Goal: Task Accomplishment & Management: Complete application form

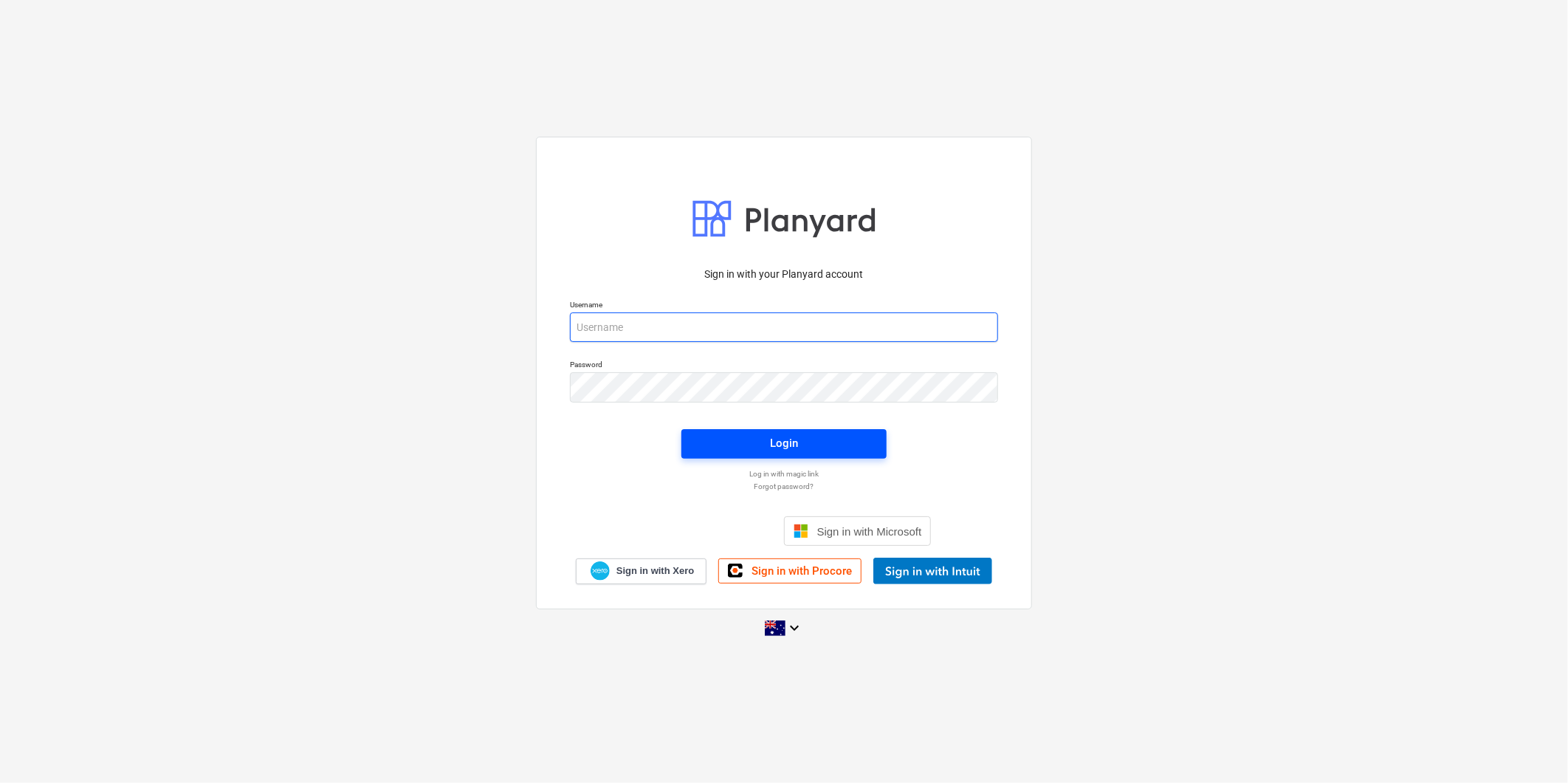
type input "[PERSON_NAME][EMAIL_ADDRESS][DOMAIN_NAME]"
click at [763, 450] on span "Login" at bounding box center [784, 443] width 170 height 19
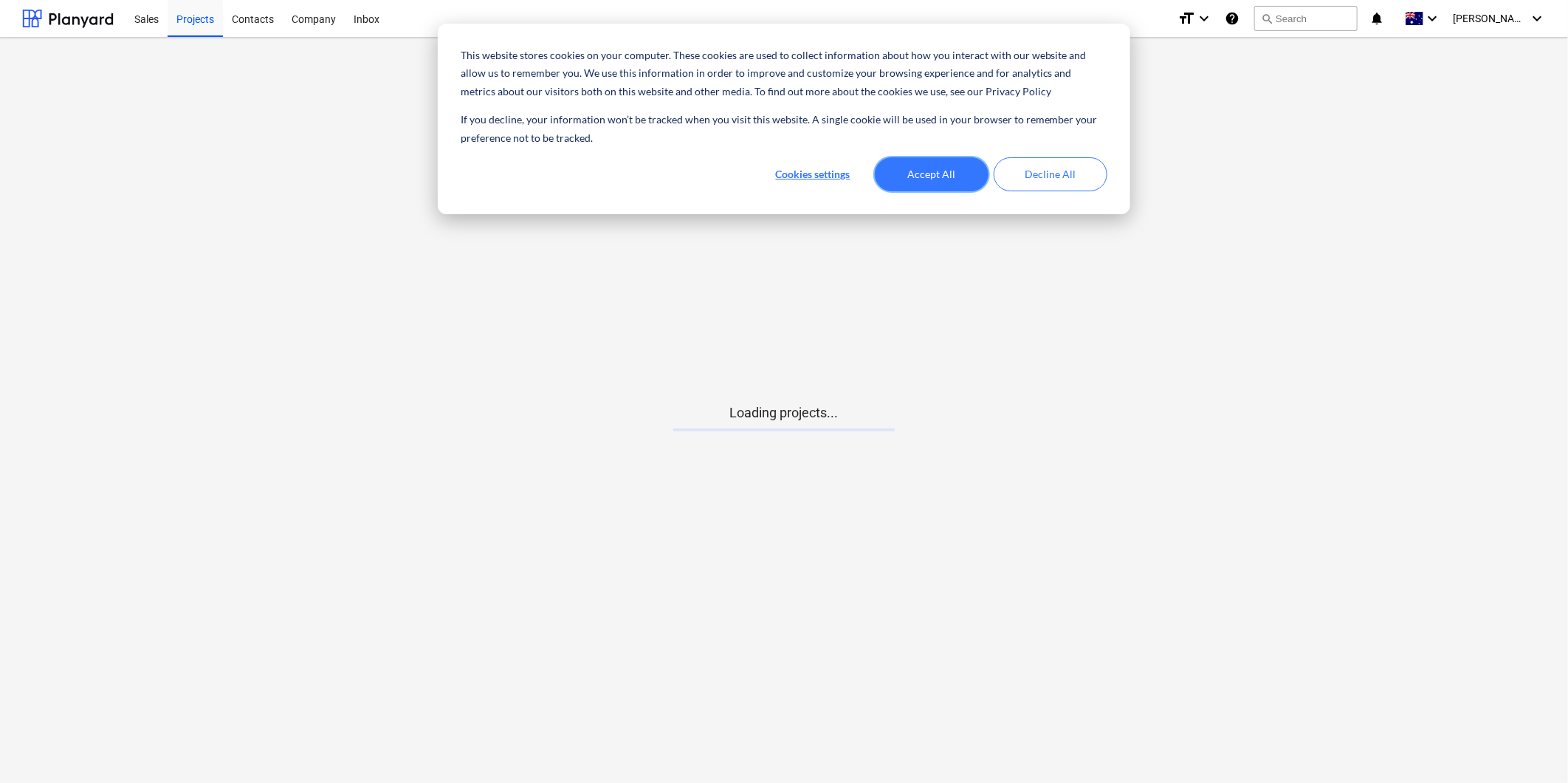
click at [953, 168] on button "Accept All" at bounding box center [931, 174] width 113 height 34
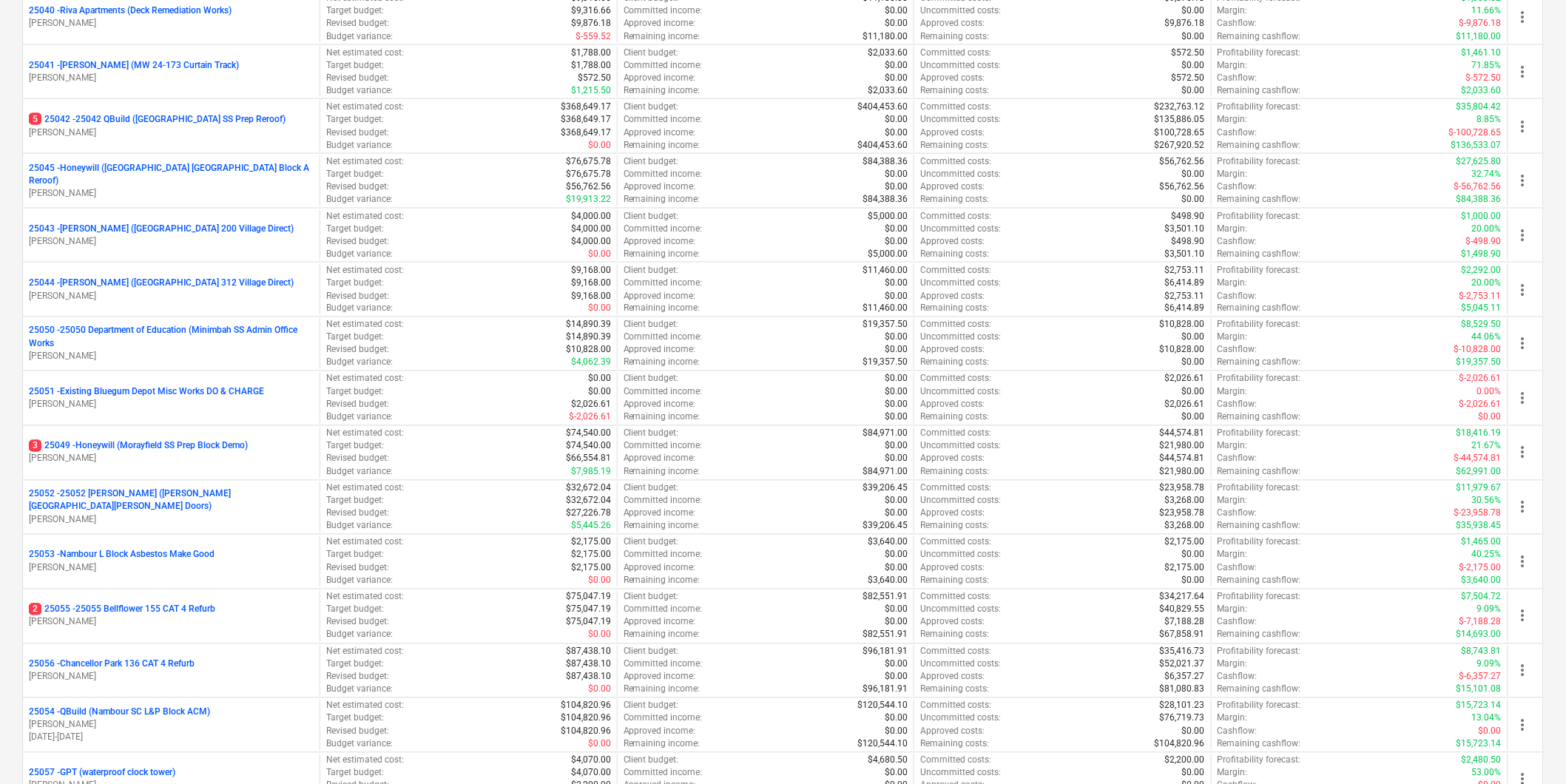
scroll to position [3651, 0]
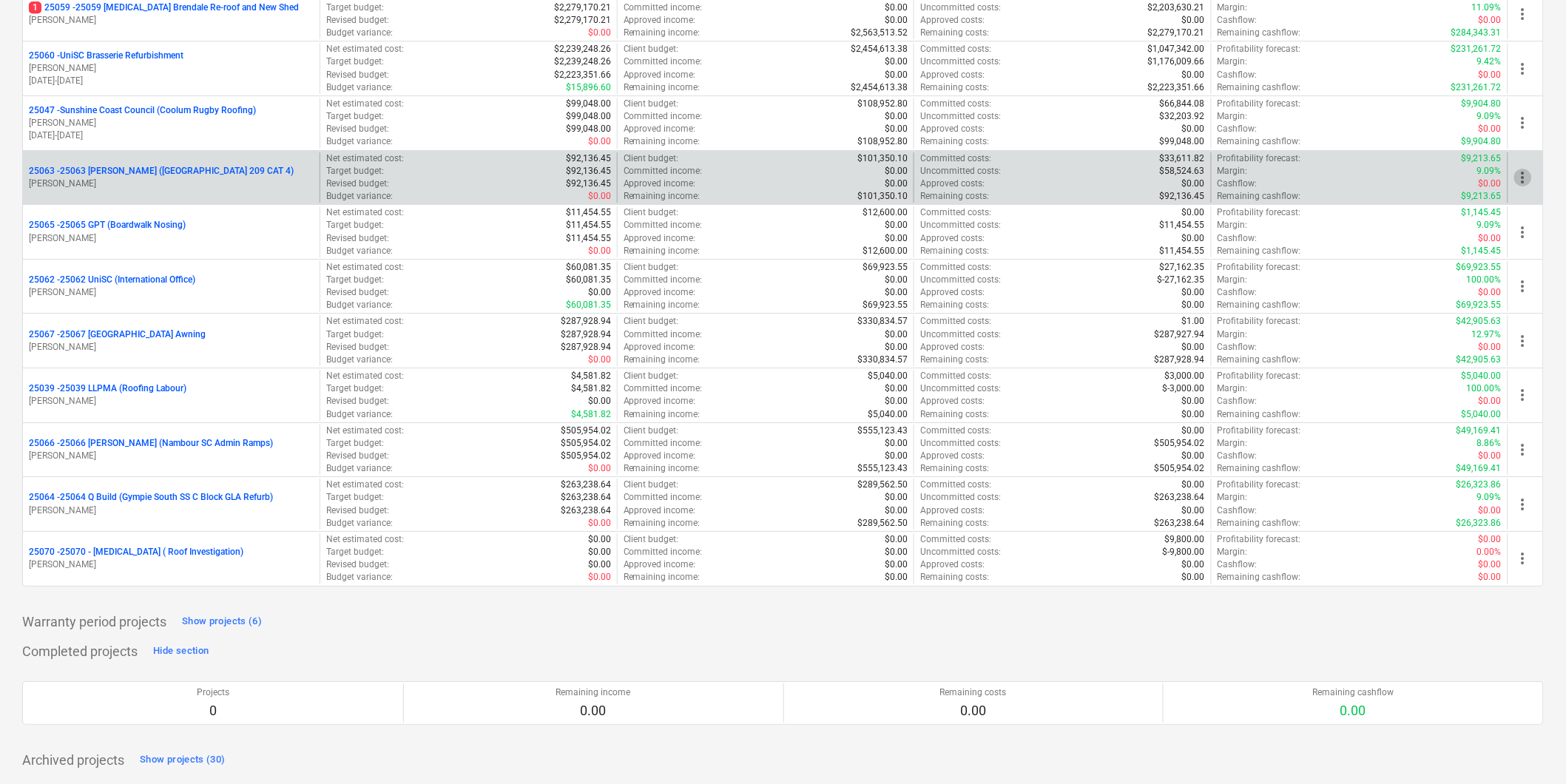
click at [1525, 180] on span "more_vert" at bounding box center [1523, 177] width 18 height 18
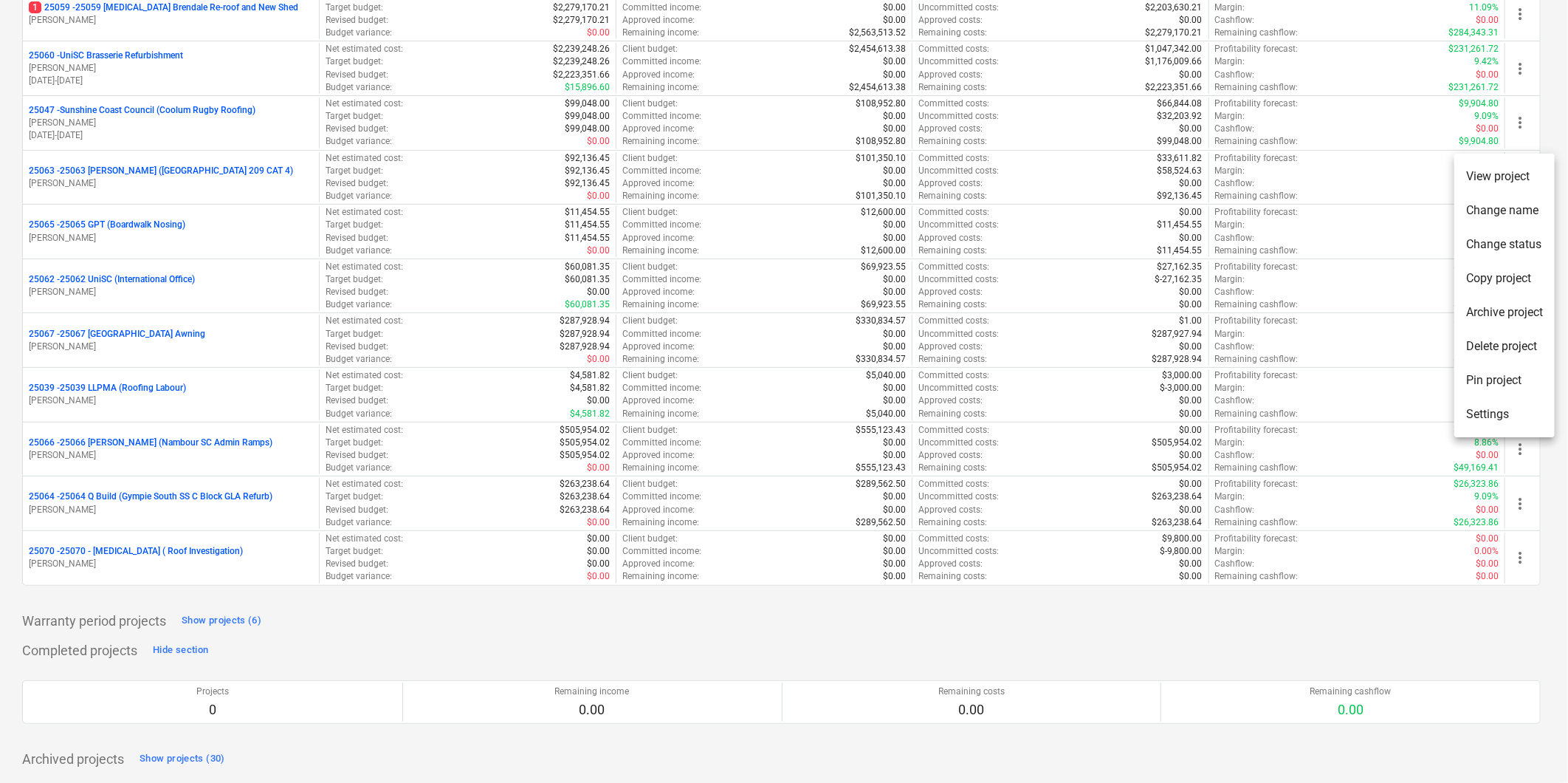
click at [1492, 381] on li "Pin project" at bounding box center [1503, 380] width 100 height 34
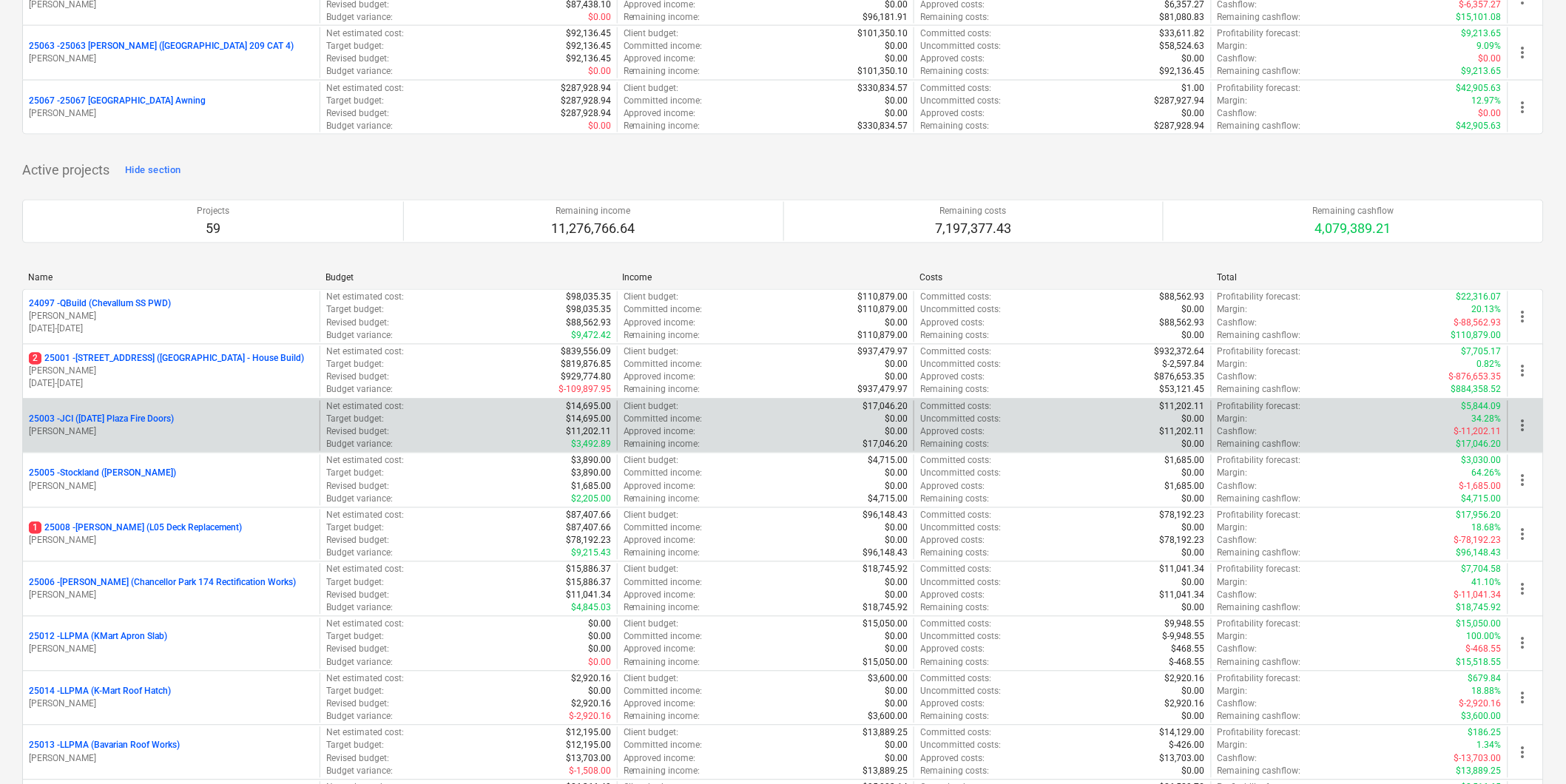
scroll to position [0, 0]
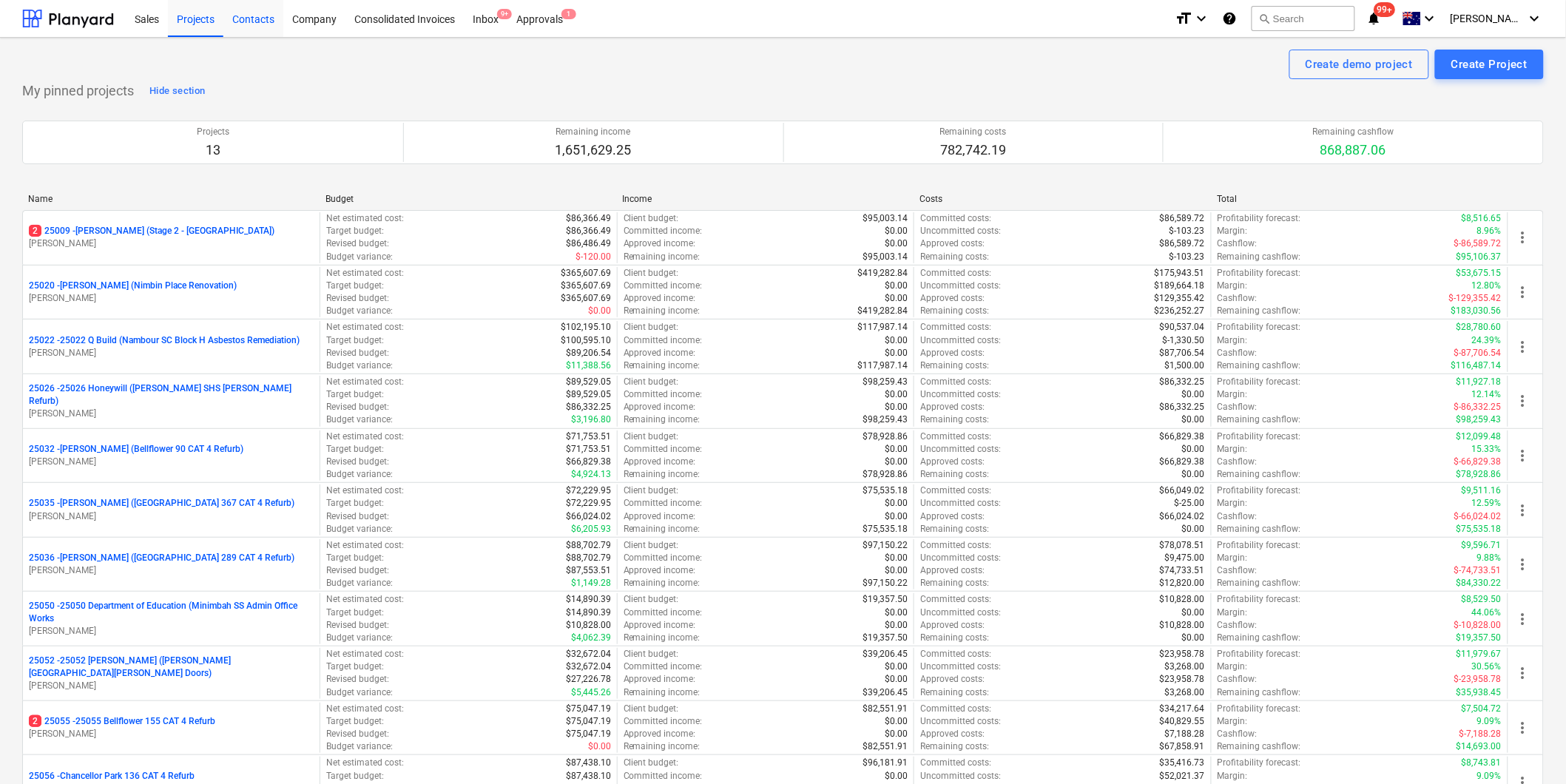
click at [257, 13] on div "Contacts" at bounding box center [254, 18] width 60 height 38
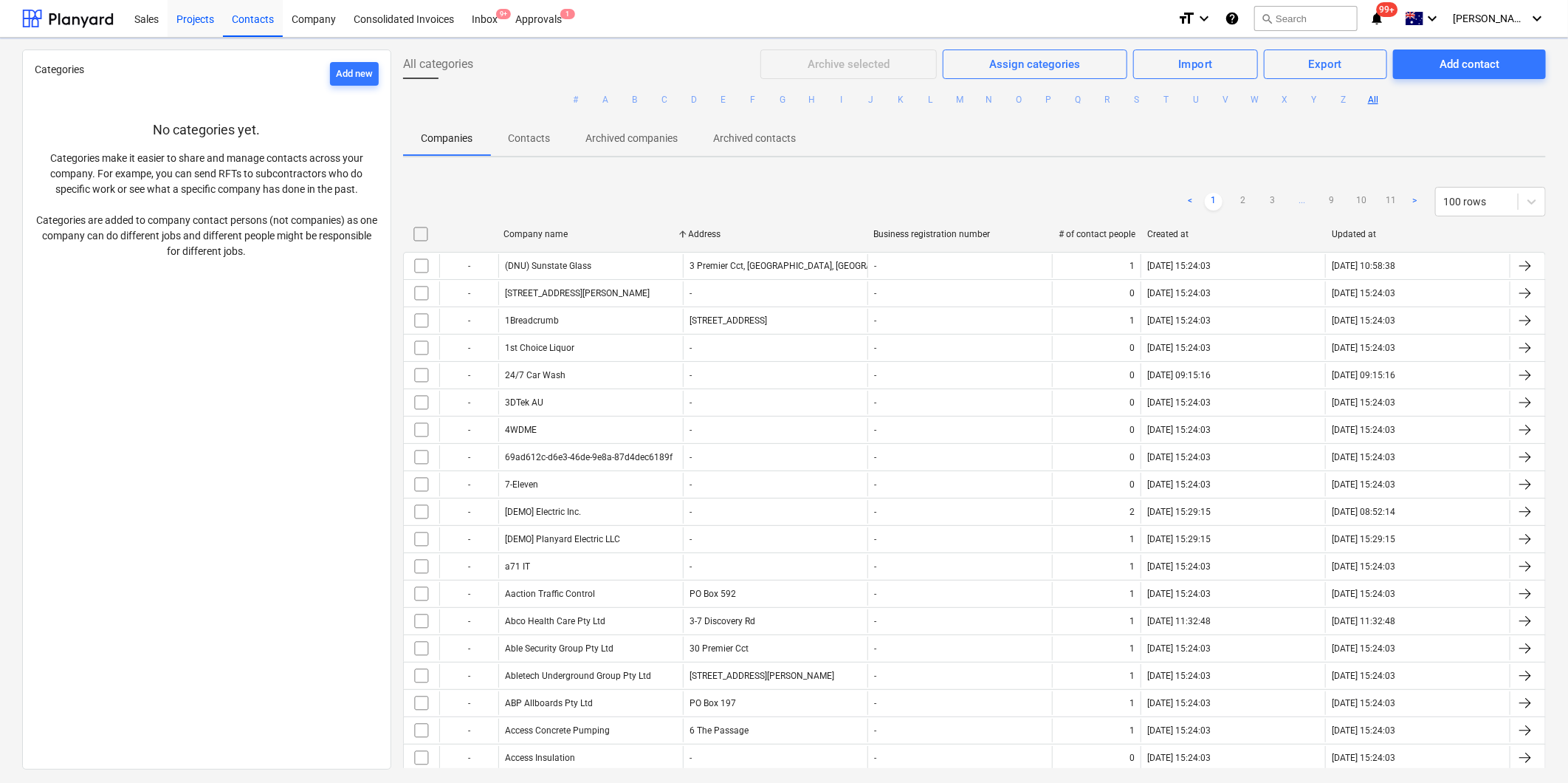
click at [192, 16] on div "Projects" at bounding box center [195, 18] width 55 height 38
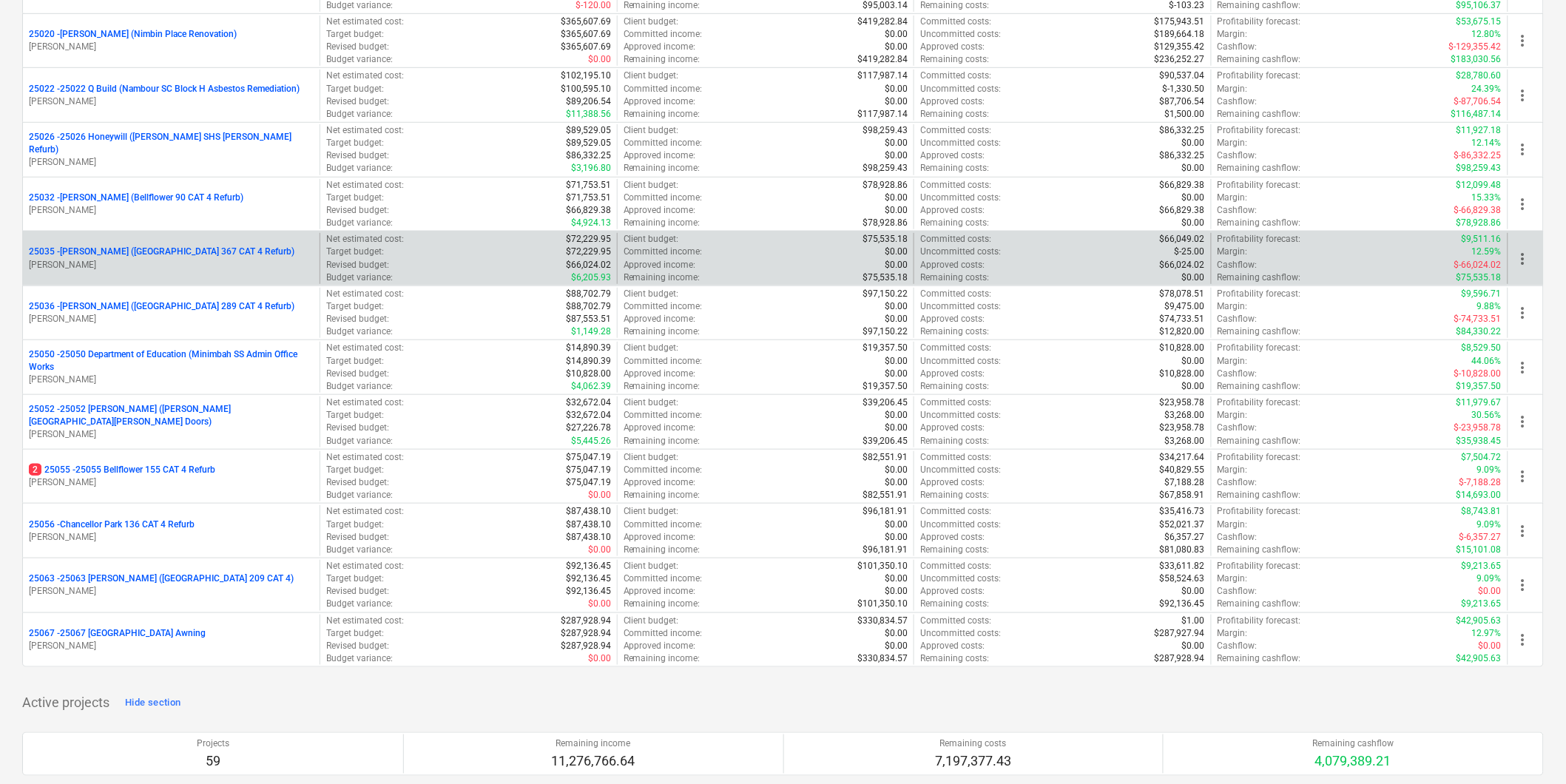
scroll to position [329, 0]
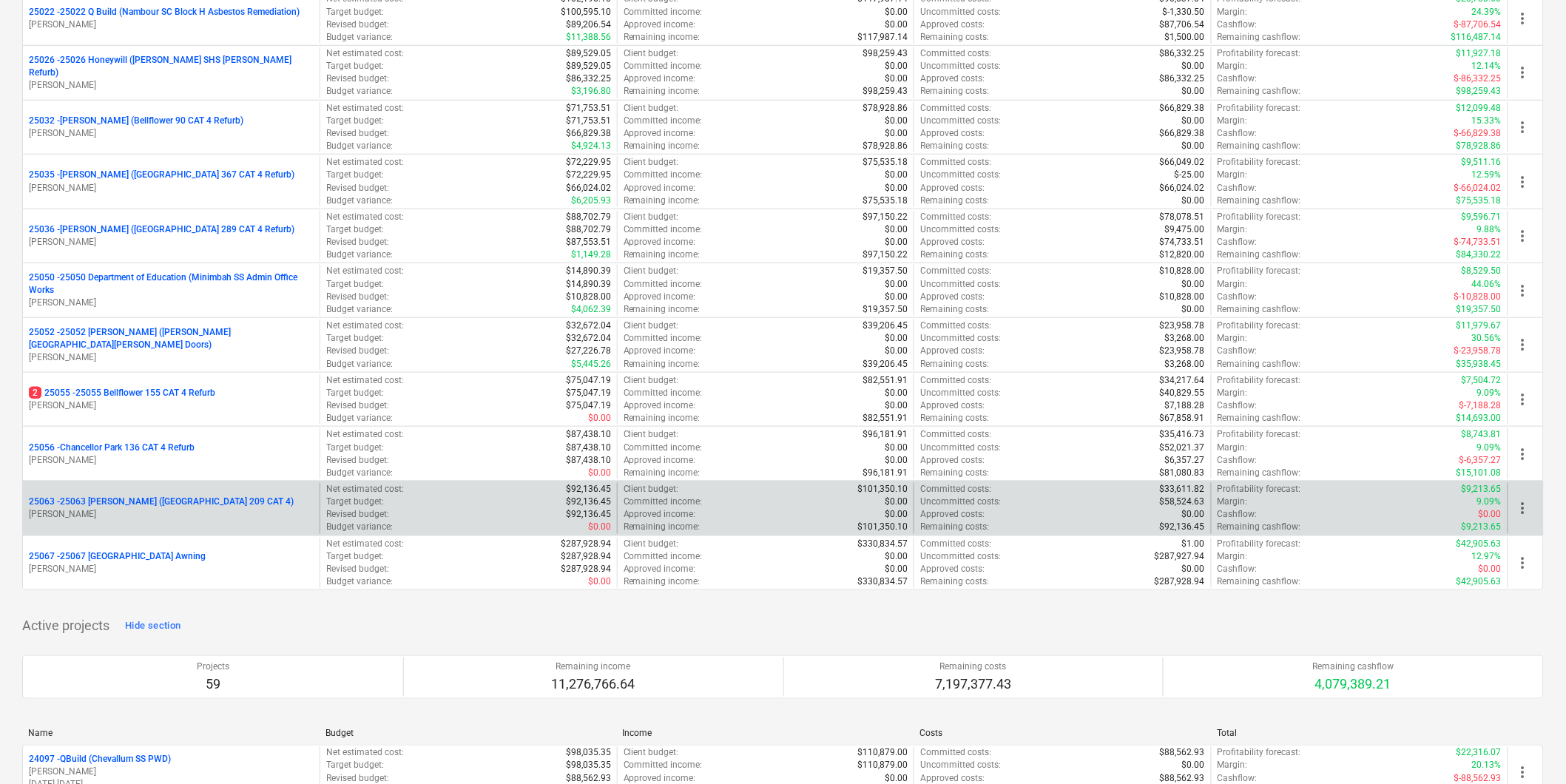
click at [106, 507] on p "25063 - 25063 [PERSON_NAME] ([GEOGRAPHIC_DATA] 209 CAT 4)" at bounding box center [162, 501] width 265 height 12
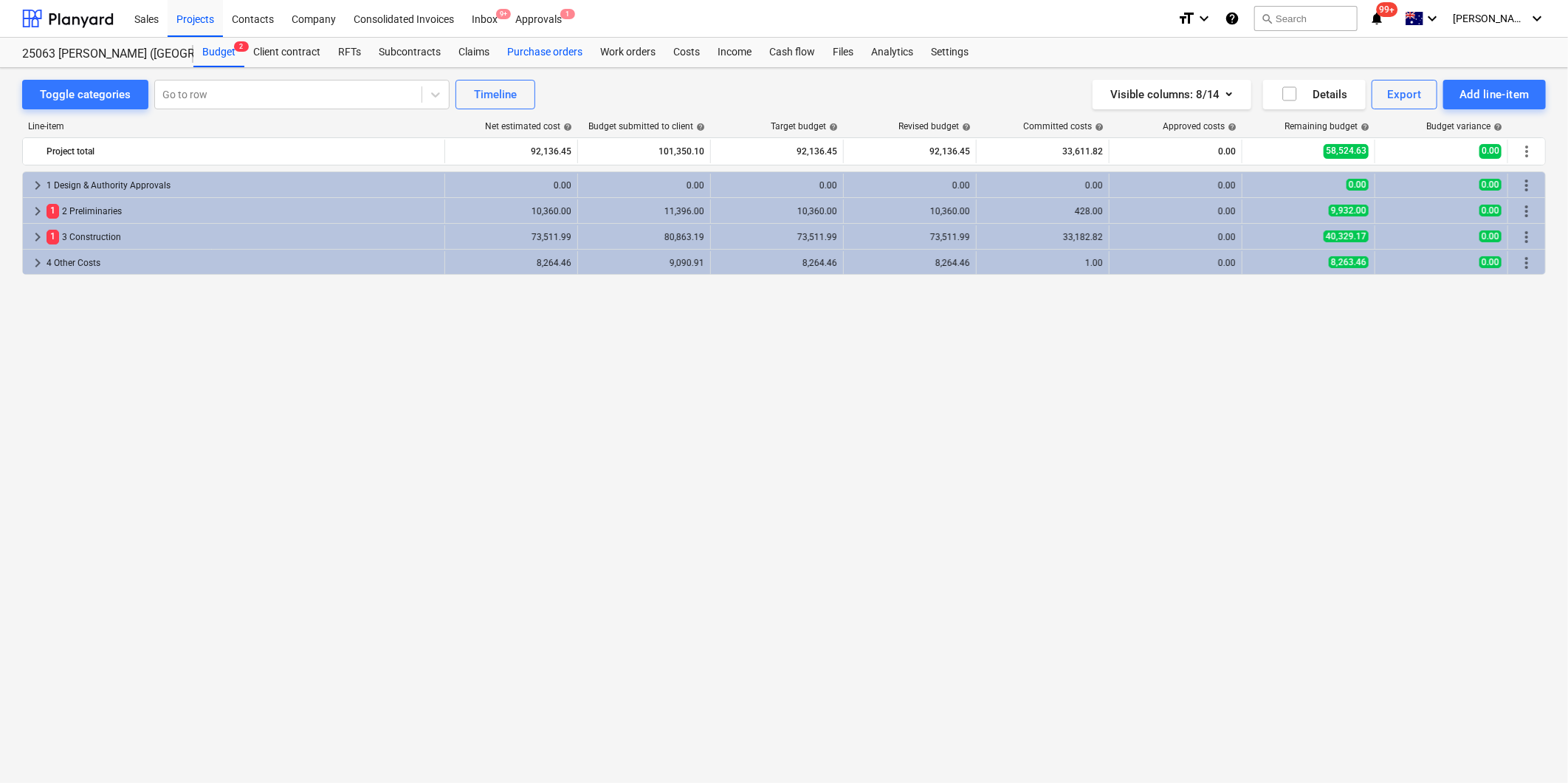
click at [543, 49] on div "Purchase orders" at bounding box center [545, 52] width 93 height 29
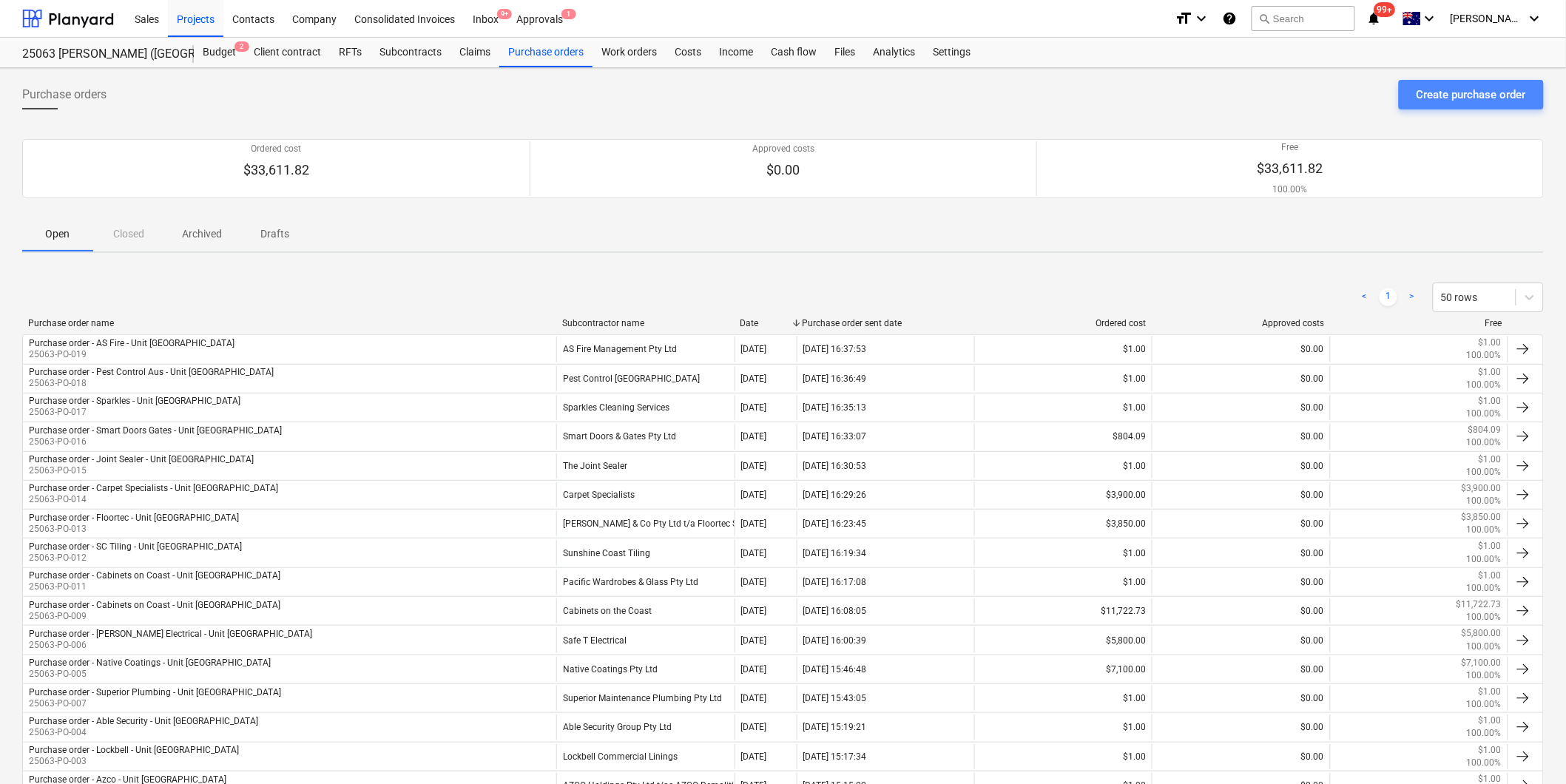
click at [1425, 89] on div "Create purchase order" at bounding box center [1471, 95] width 110 height 19
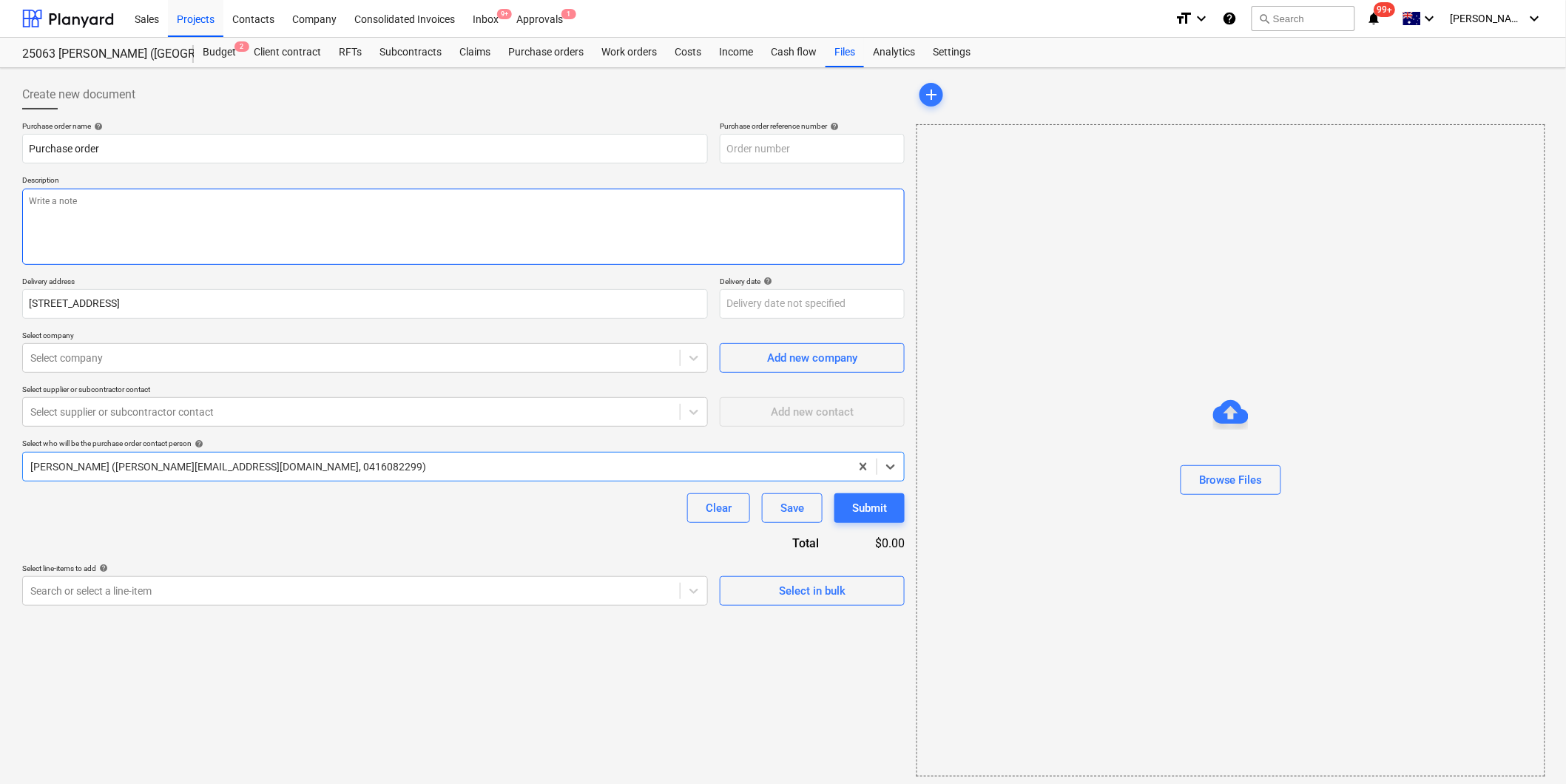
type textarea "x"
type input "25063-PO-020"
click at [83, 198] on textarea at bounding box center [463, 226] width 882 height 76
type textarea "x"
type textarea "P"
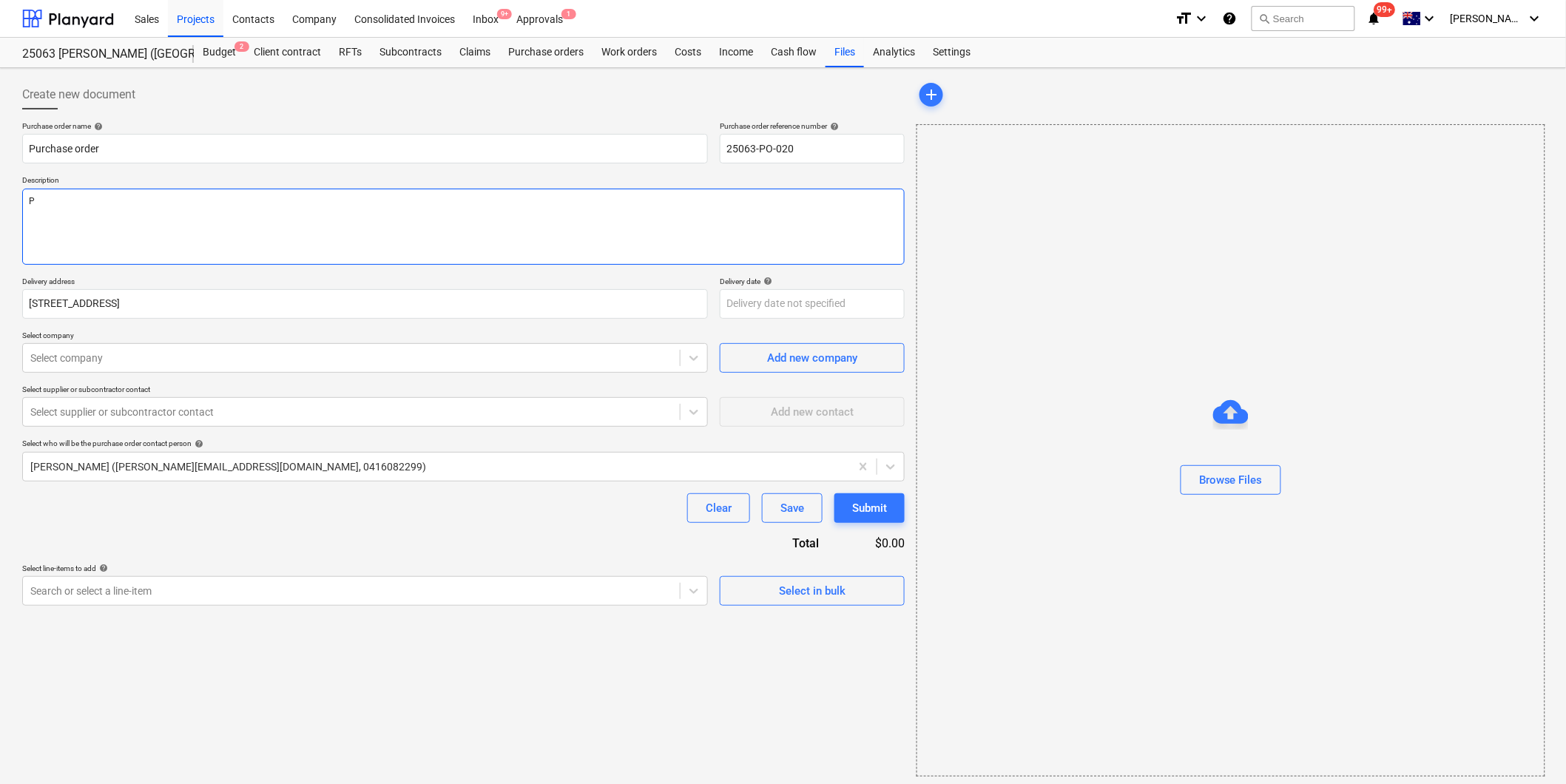
type textarea "x"
type textarea "Pa"
type textarea "x"
type textarea "Pay"
type textarea "x"
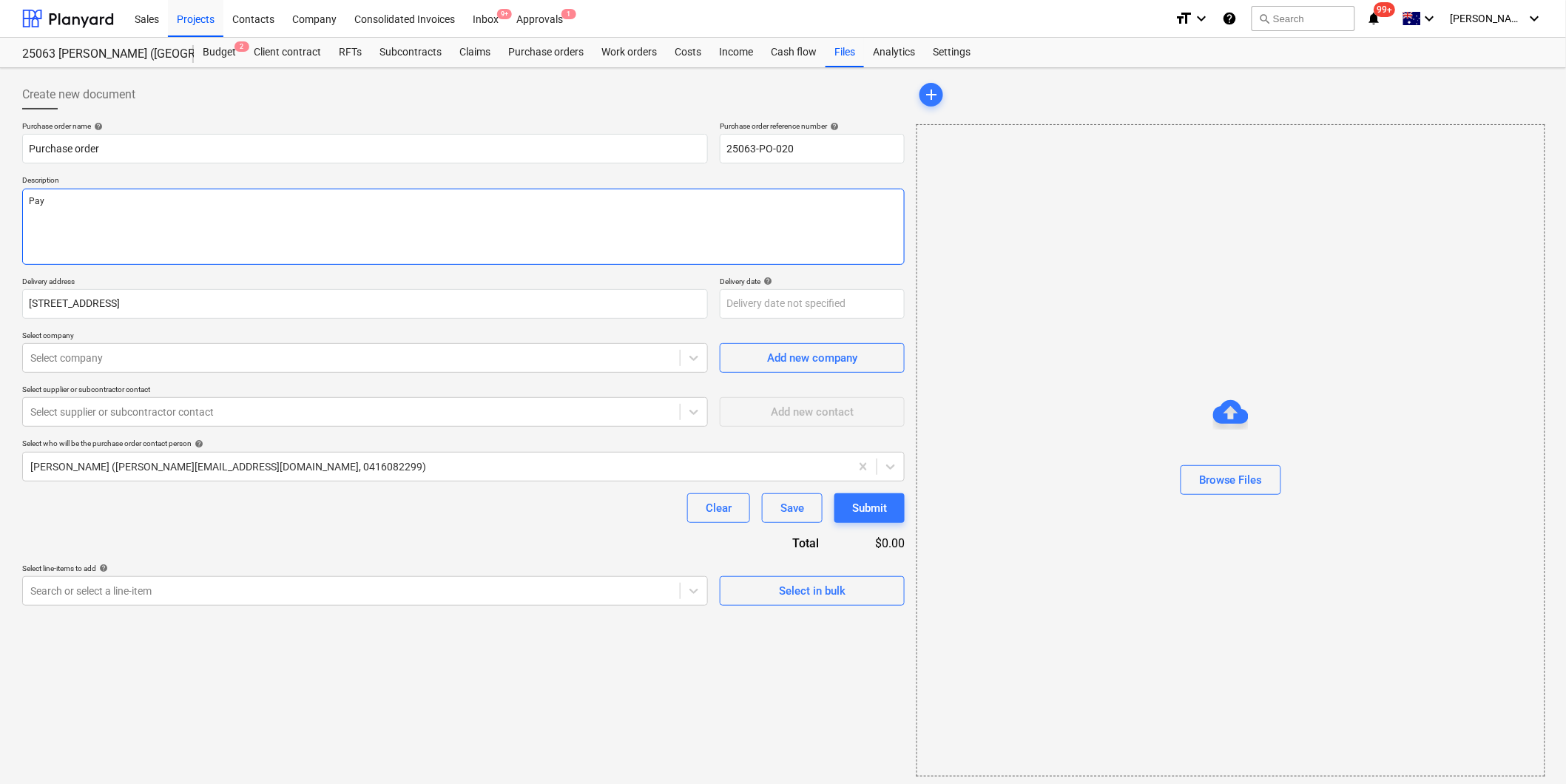
type textarea "Paym"
type textarea "x"
type textarea "Paymen"
type textarea "x"
type textarea "Payment"
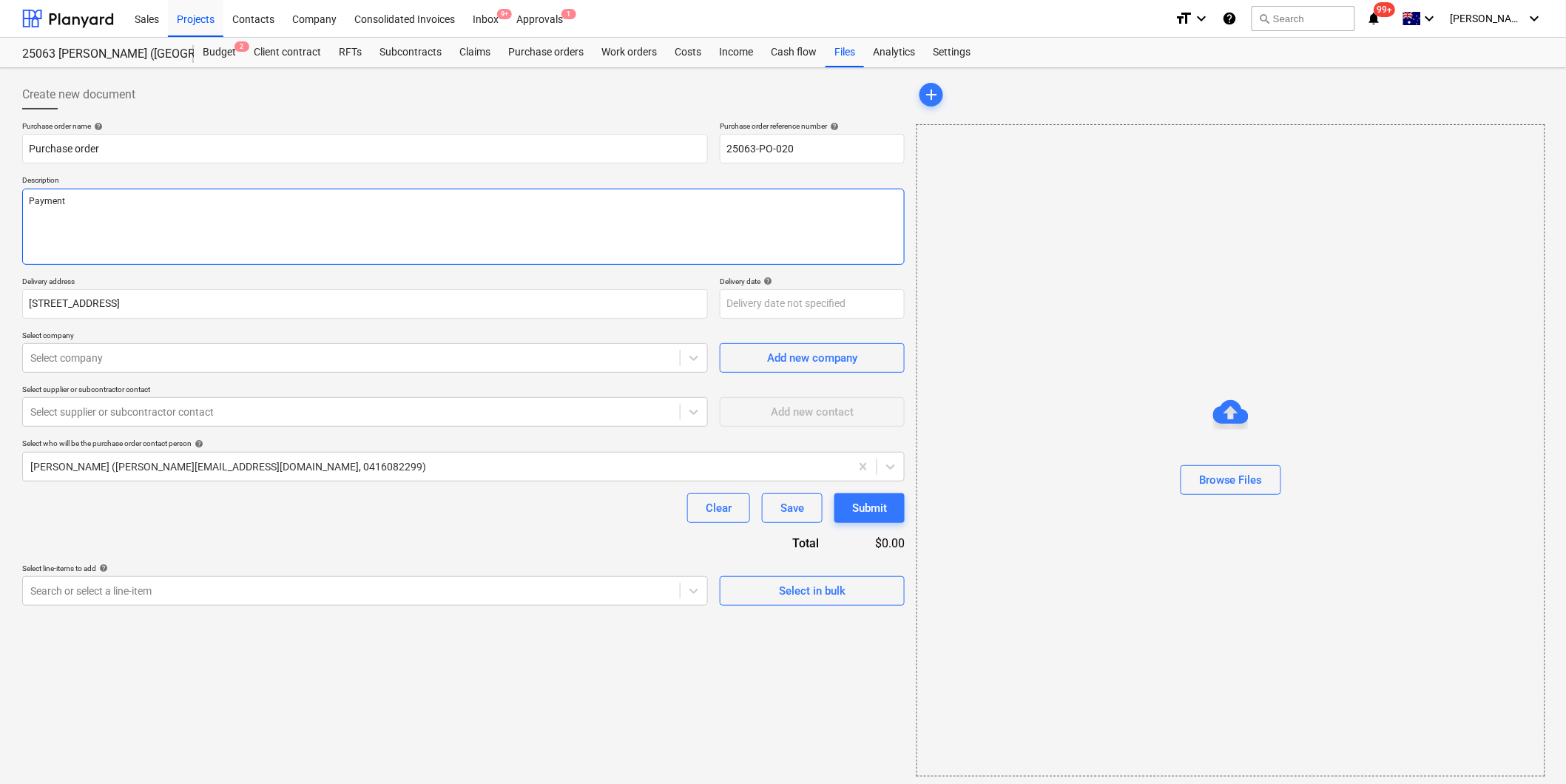
type textarea "x"
type textarea "Payment"
type textarea "x"
type textarea "Payment T"
type textarea "x"
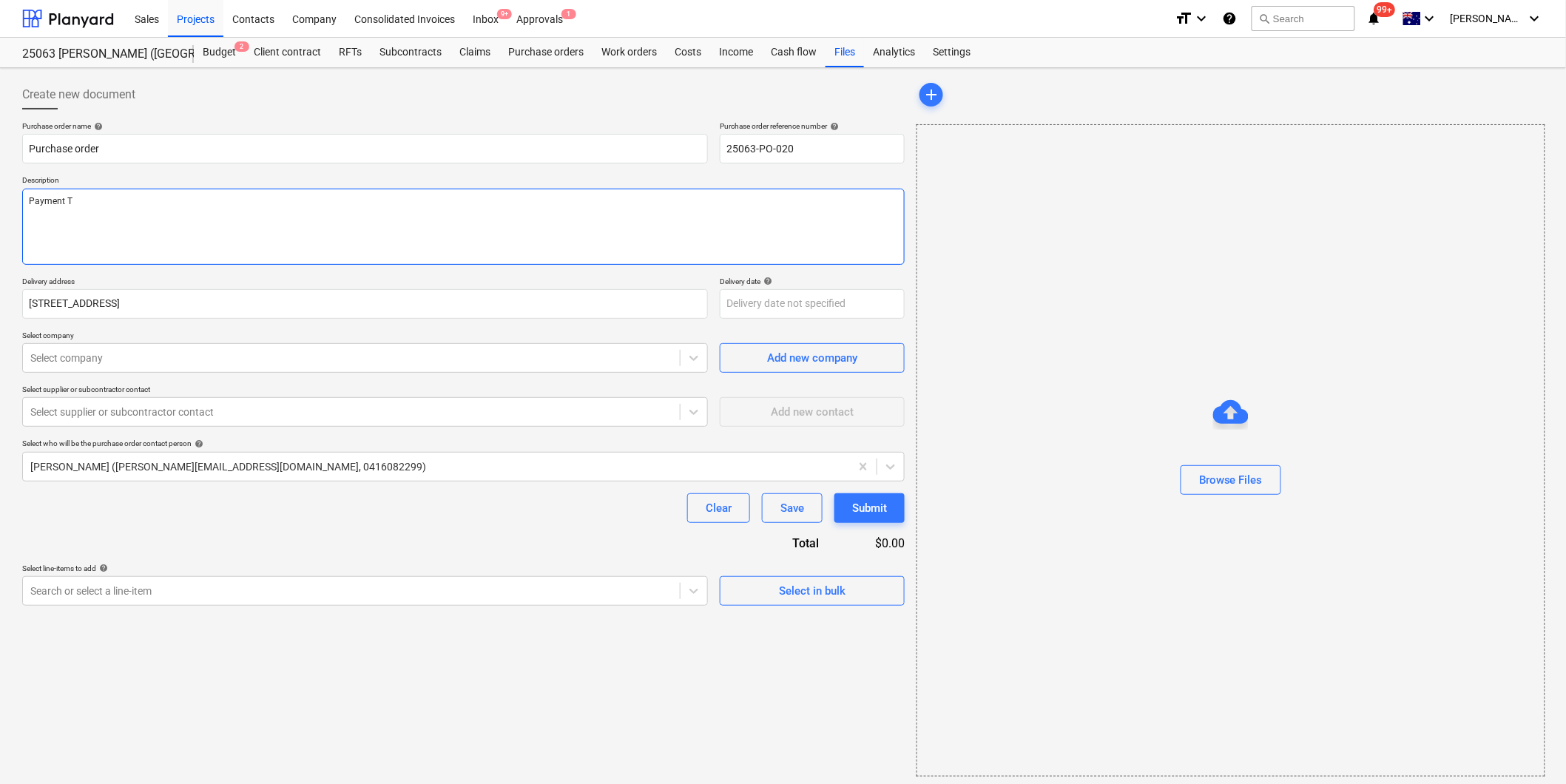
type textarea "Payment Te"
type textarea "x"
type textarea "Payment Ter"
type textarea "x"
type textarea "Payment Term"
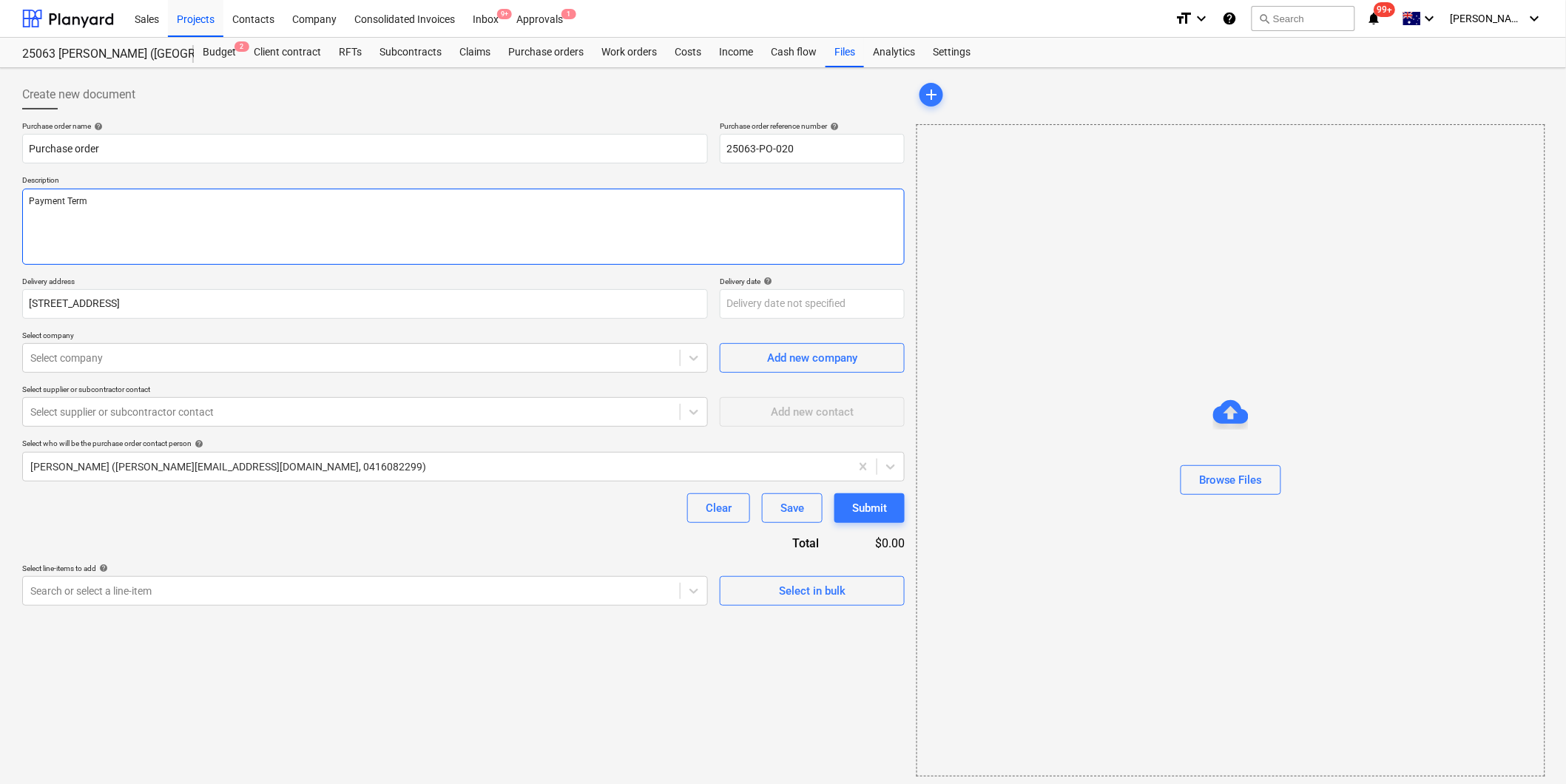
type textarea "x"
type textarea "Payment Terms"
type textarea "x"
type textarea "Payment Terms:"
type textarea "x"
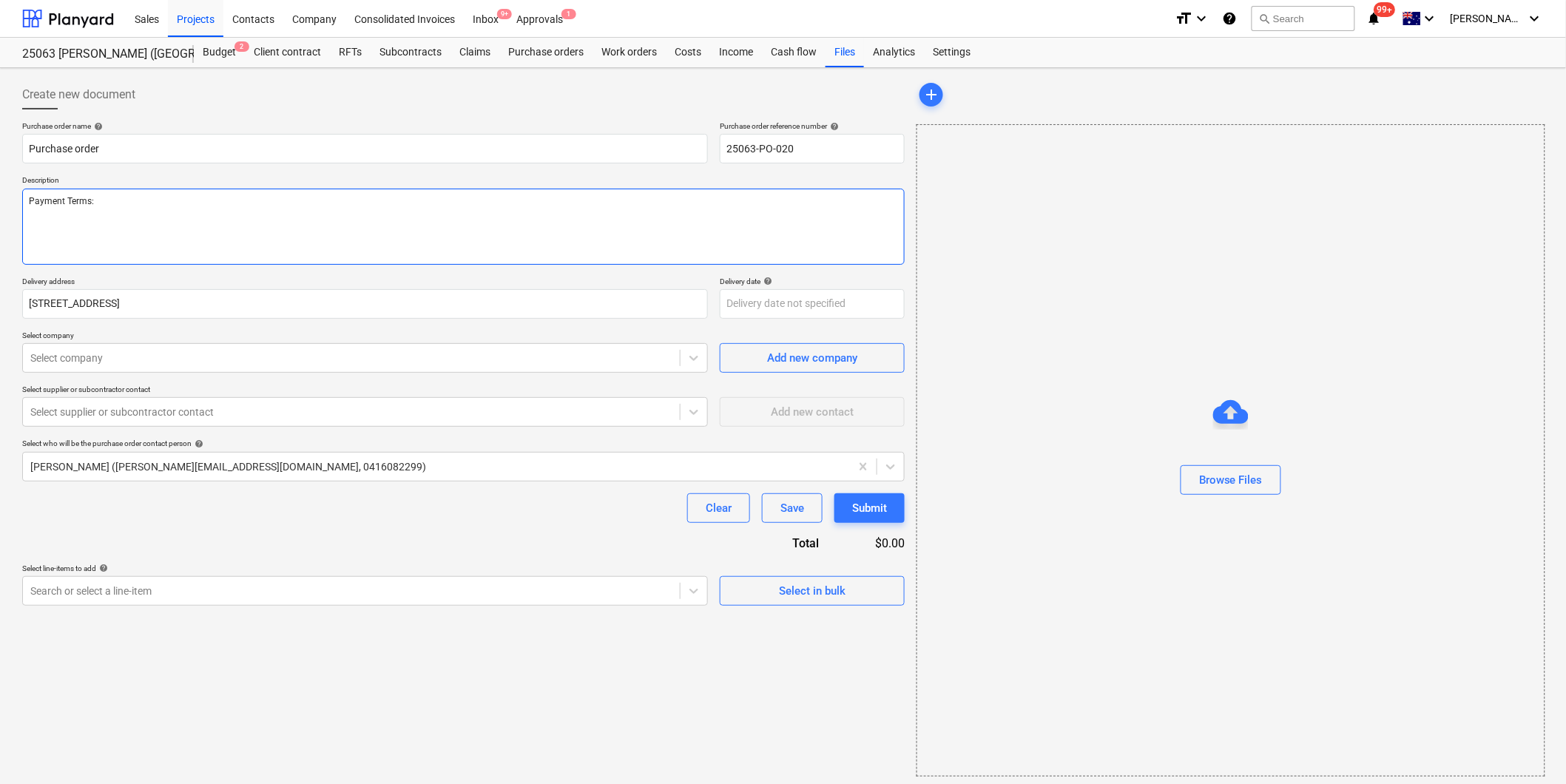
type textarea "Payment Terms:"
type textarea "x"
type textarea "Payment Terms: a"
type textarea "x"
type textarea "Payment Terms: as"
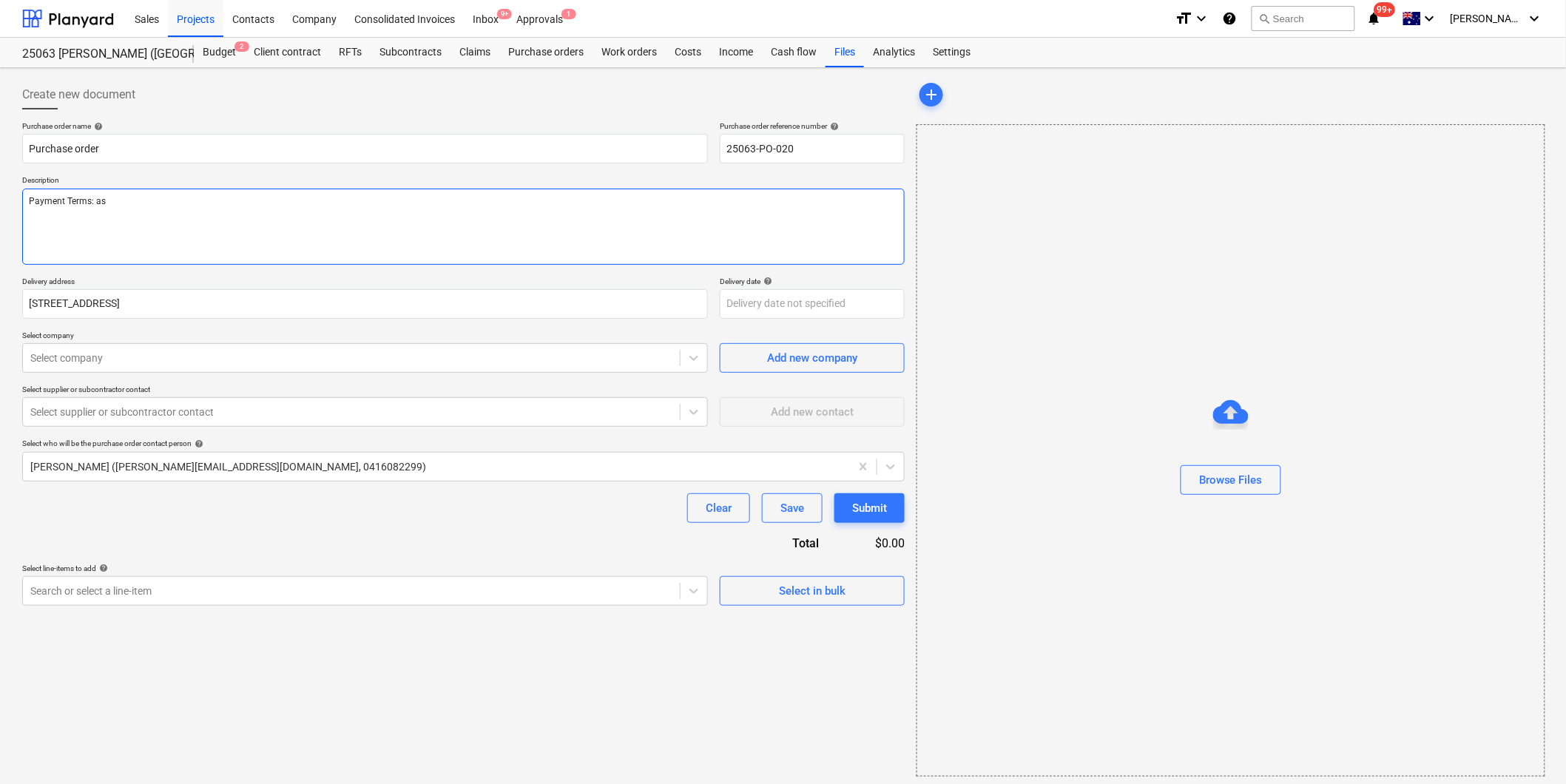
type textarea "x"
type textarea "Payment Terms: as"
type textarea "x"
type textarea "Payment Terms: as p"
type textarea "x"
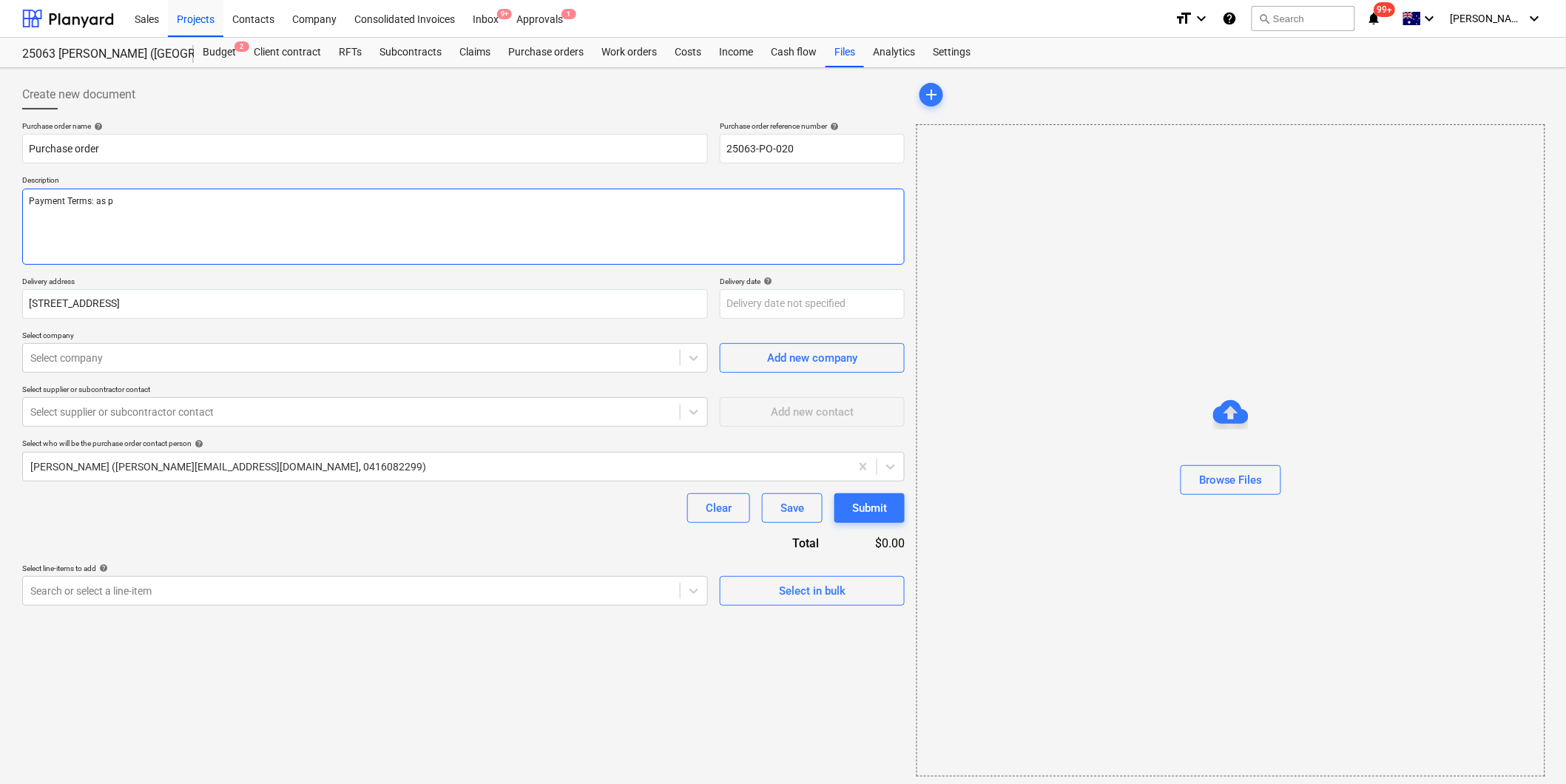
type textarea "Payment Terms: as pe"
type textarea "x"
type textarea "Payment Terms: as per"
type textarea "x"
type textarea "Payment Terms: as per"
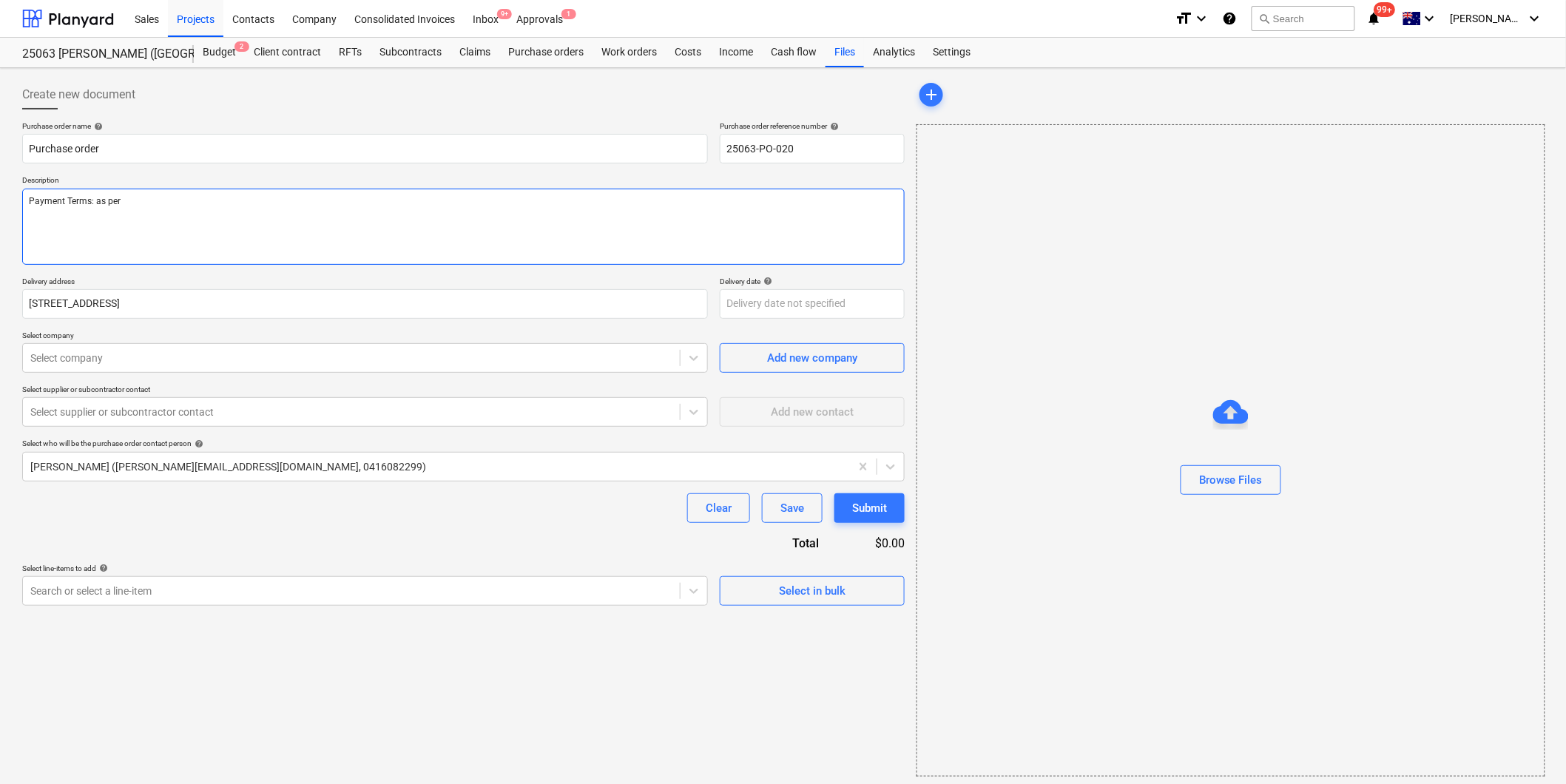
type textarea "x"
type textarea "Payment Terms: as per a"
type textarea "x"
type textarea "Payment Terms: as per ac"
type textarea "x"
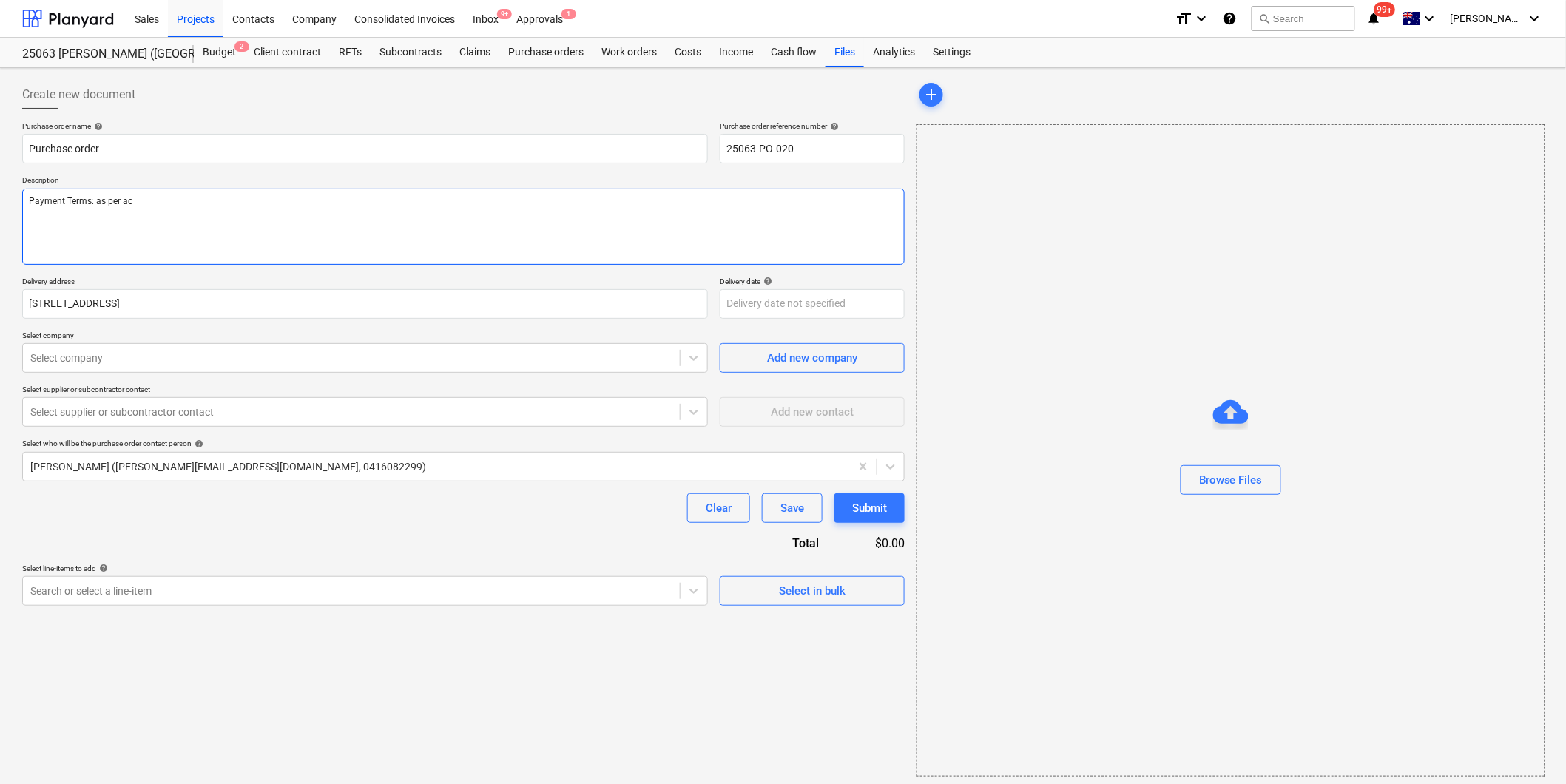
type textarea "Payment Terms: as per acc"
type textarea "x"
type textarea "Payment Terms: as per acco"
type textarea "x"
type textarea "Payment Terms: as per accou"
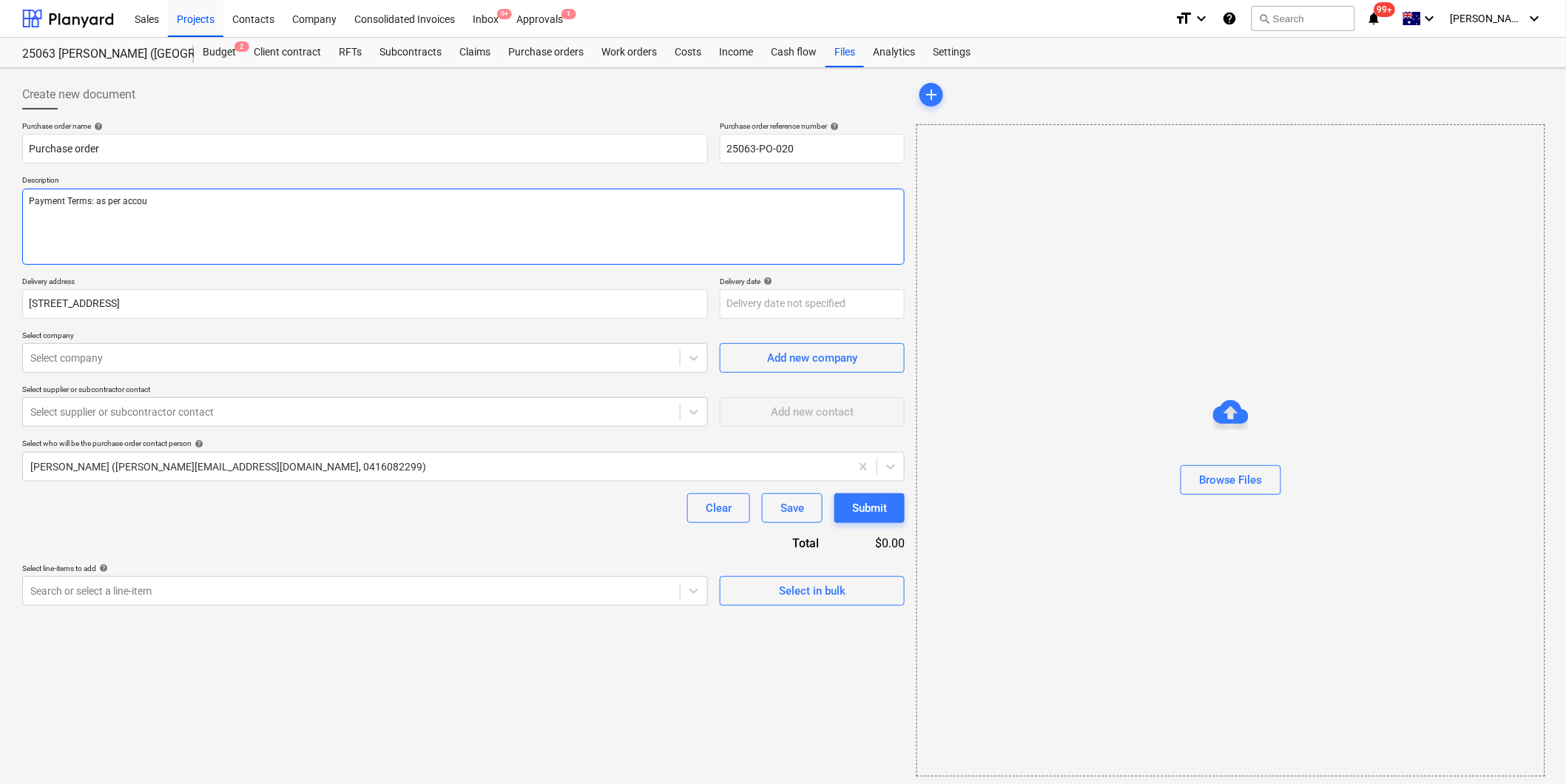
type textarea "x"
type textarea "Payment Terms: as per accoun"
type textarea "x"
type textarea "Payment Terms: as per account"
type textarea "x"
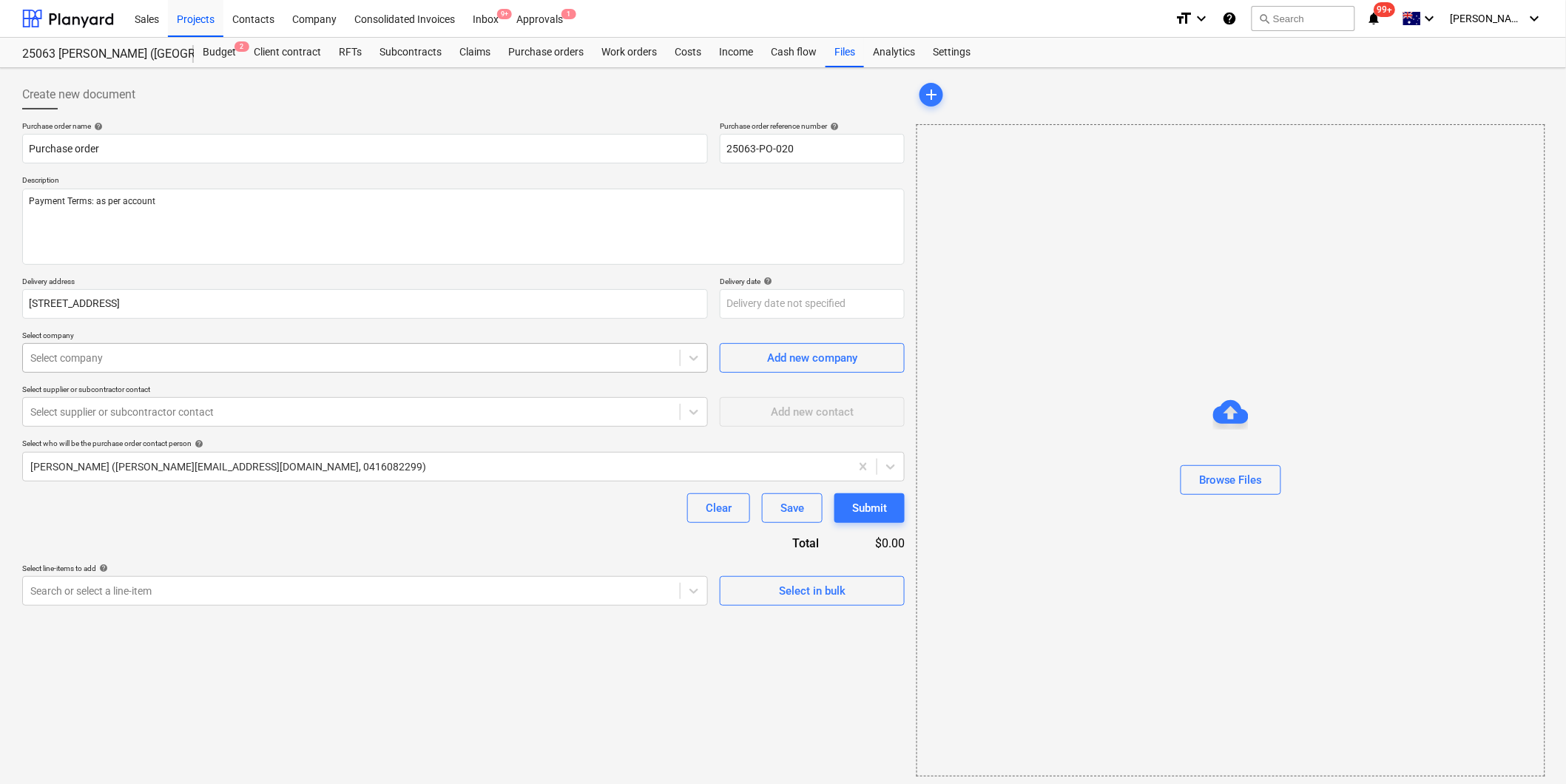
click at [159, 367] on div "Select company" at bounding box center [350, 358] width 657 height 21
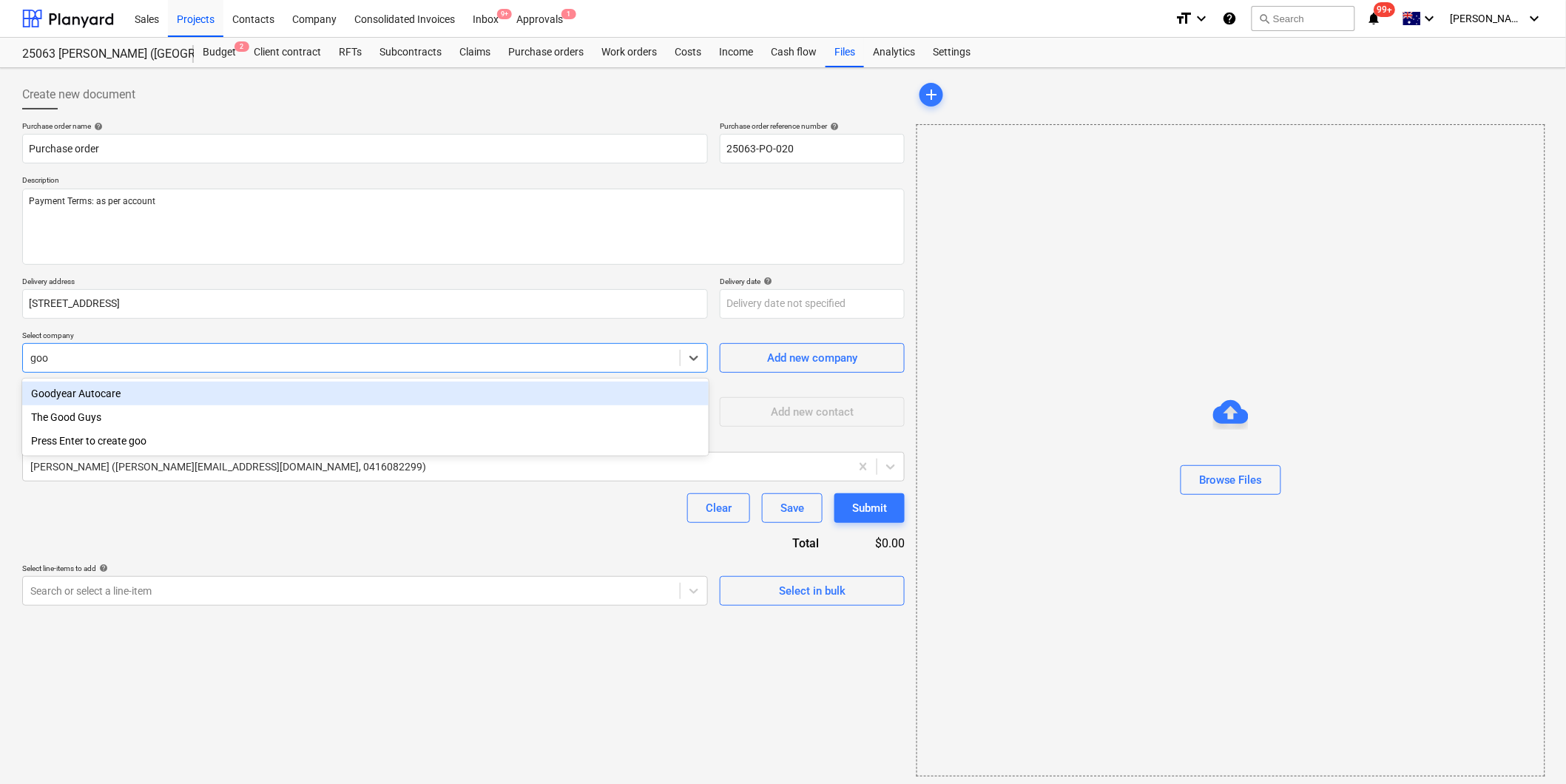
type input "good"
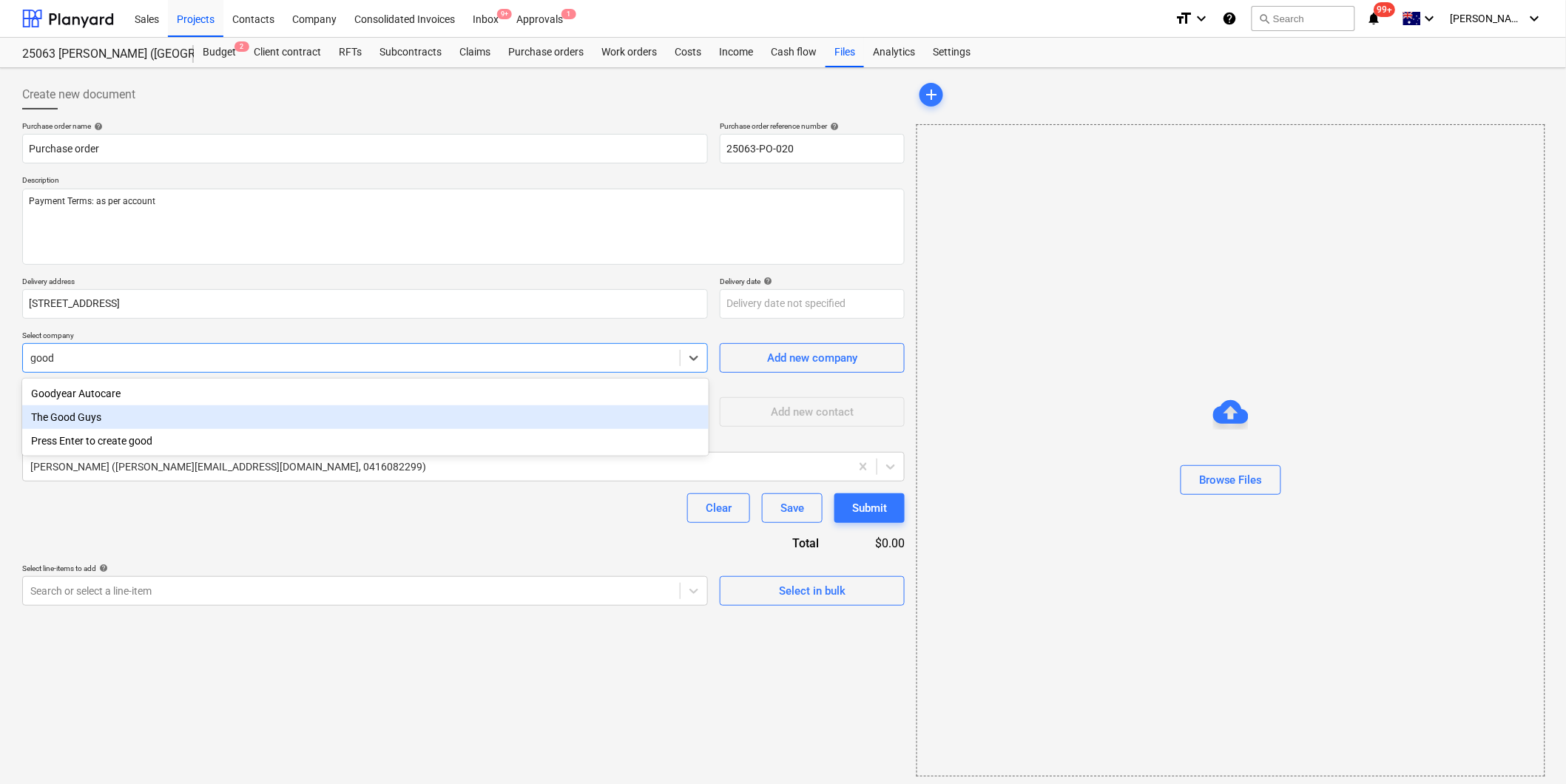
click at [123, 410] on div "The Good Guys" at bounding box center [365, 417] width 687 height 23
type textarea "x"
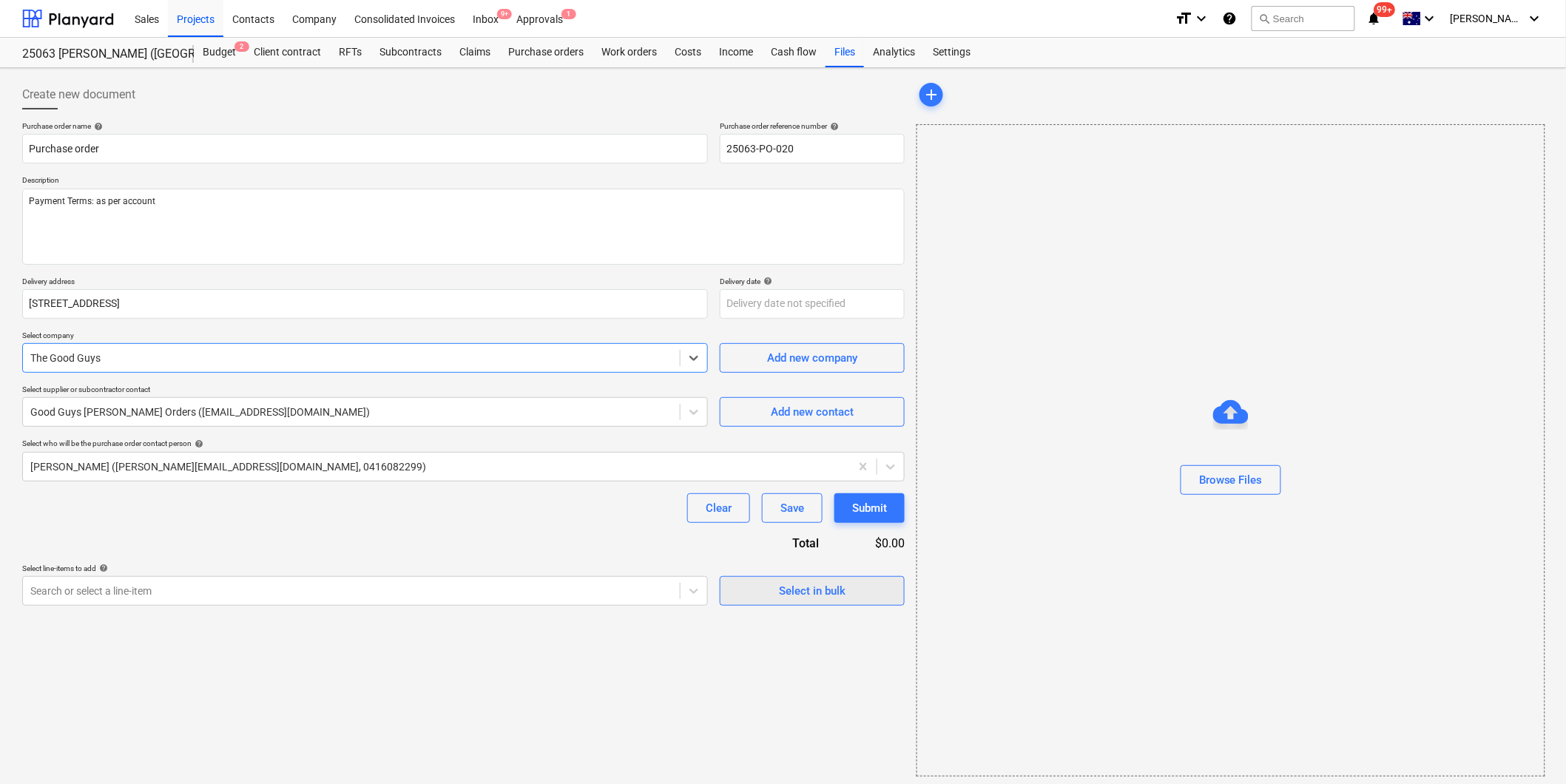
click at [764, 596] on span "Select in bulk" at bounding box center [812, 591] width 147 height 19
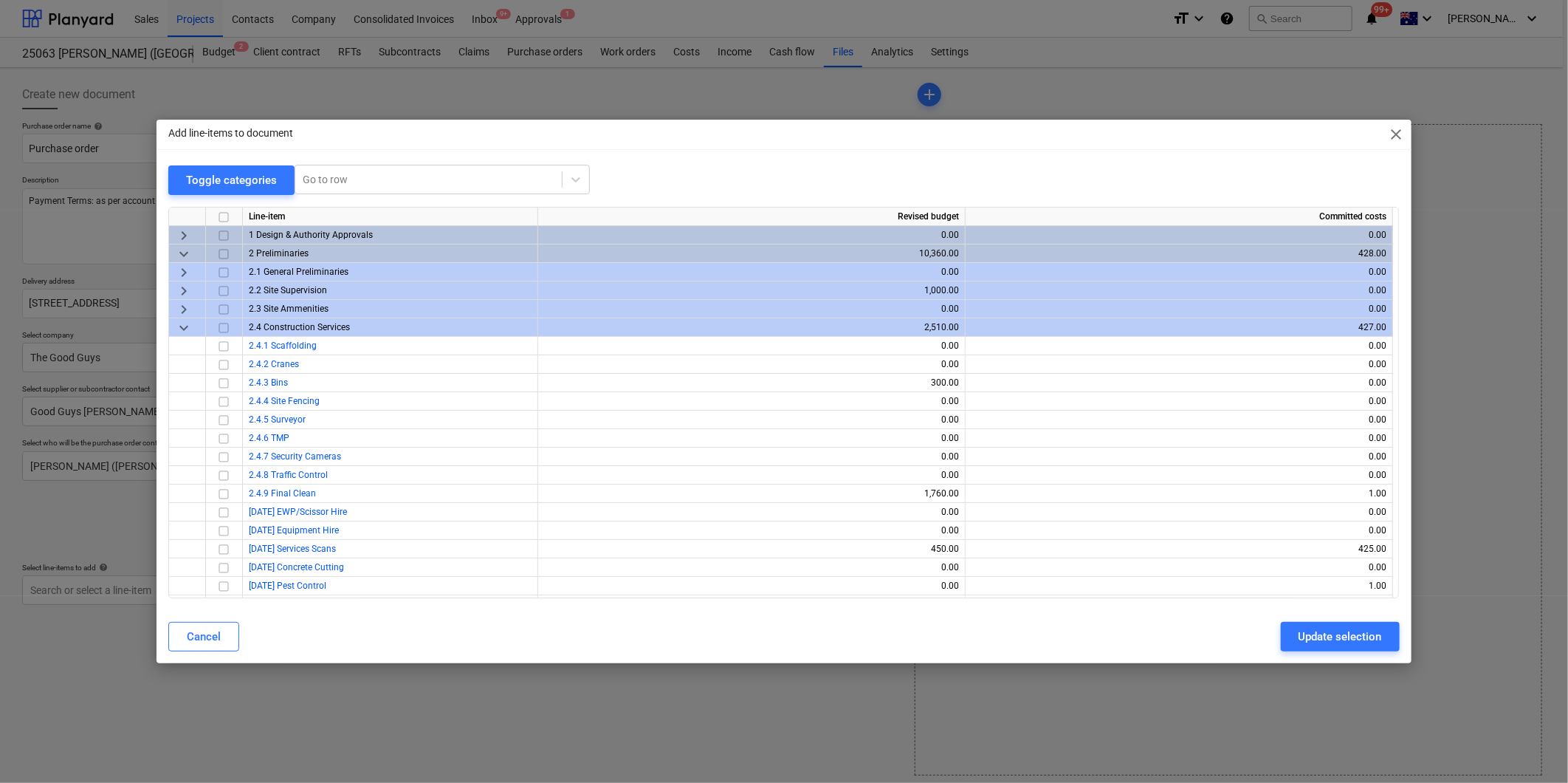
click at [182, 328] on span "keyboard_arrow_down" at bounding box center [184, 327] width 18 height 18
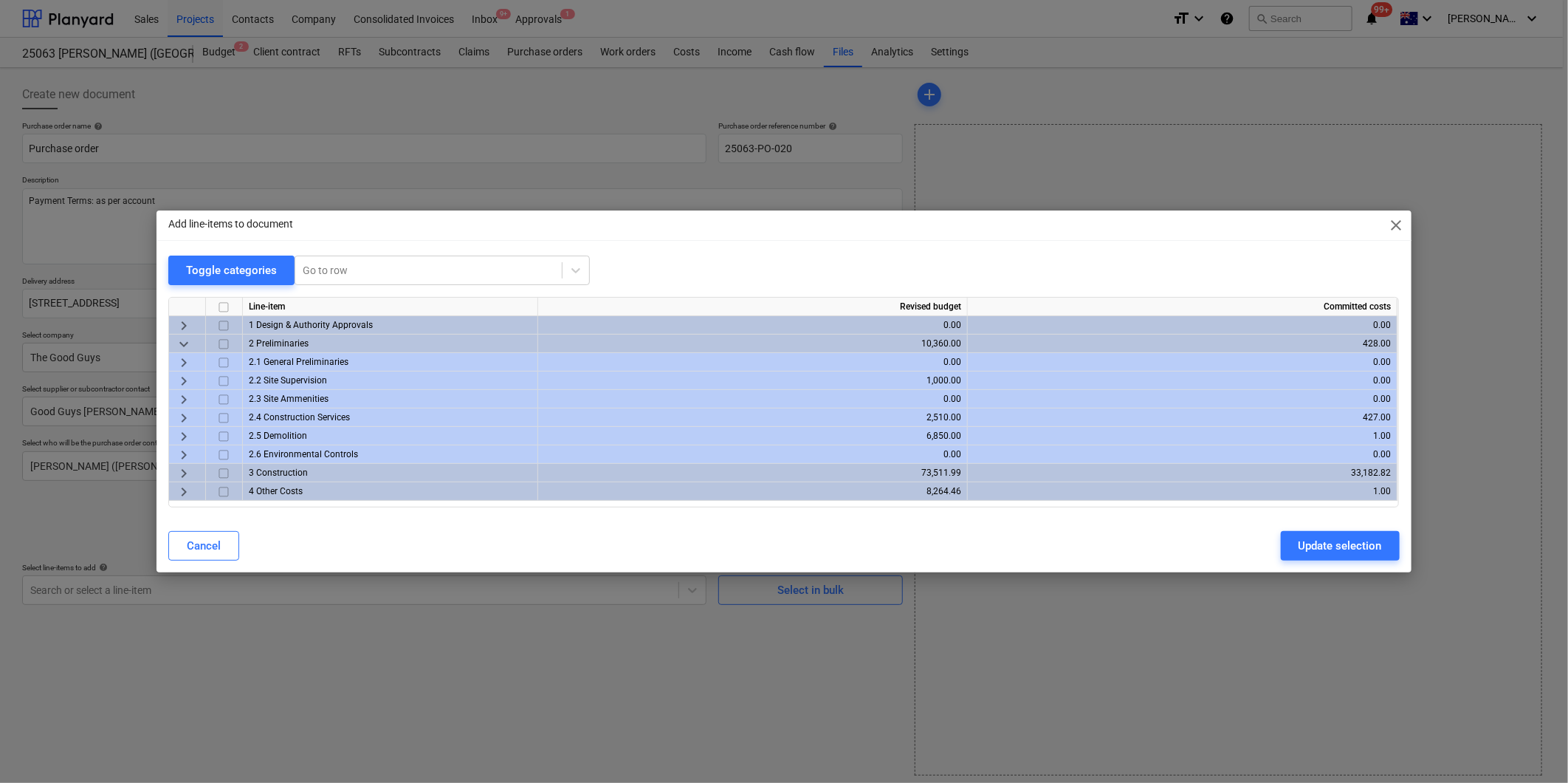
click at [179, 469] on span "keyboard_arrow_right" at bounding box center [184, 473] width 18 height 18
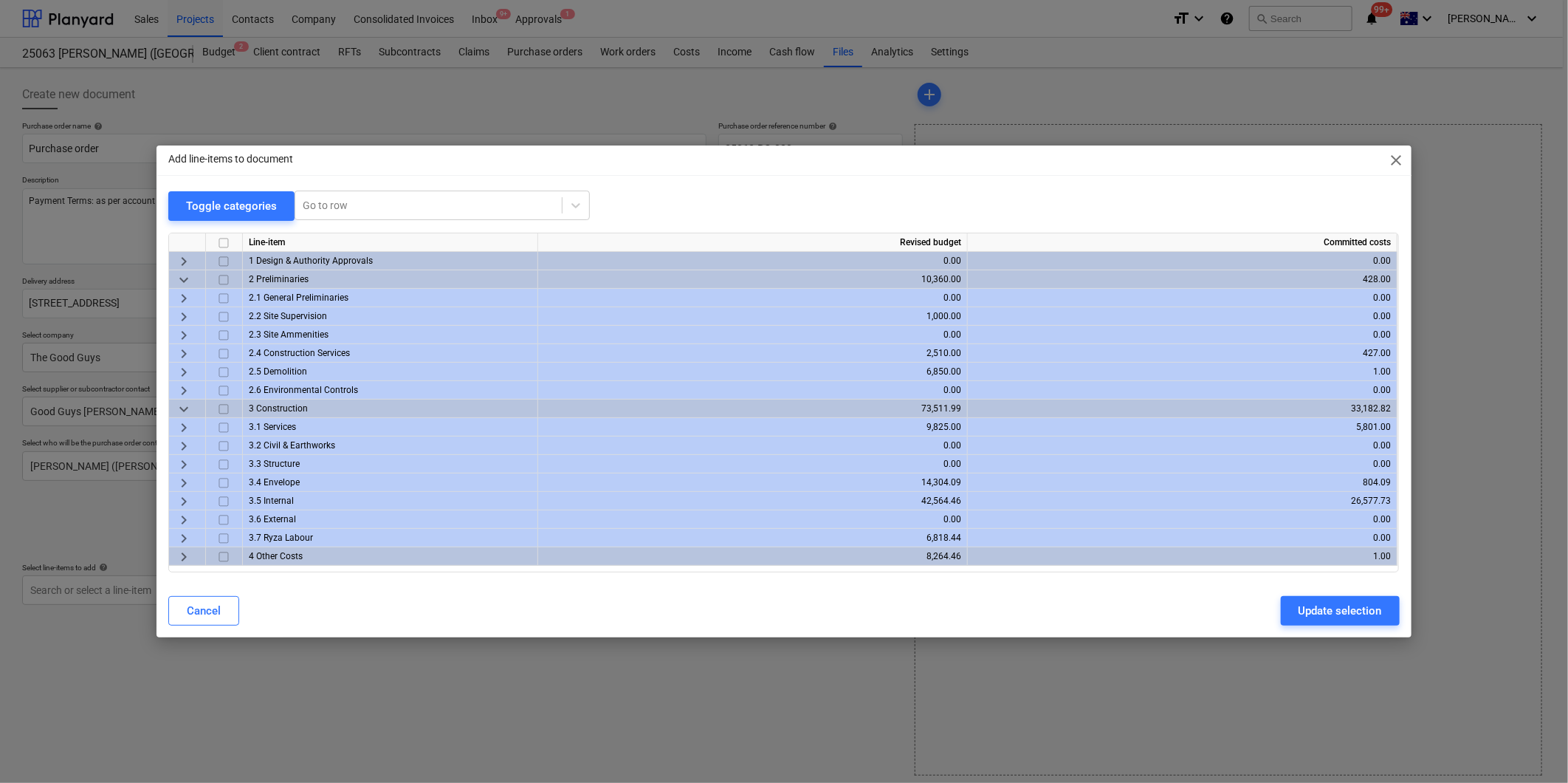
click at [186, 495] on span "keyboard_arrow_right" at bounding box center [184, 501] width 18 height 18
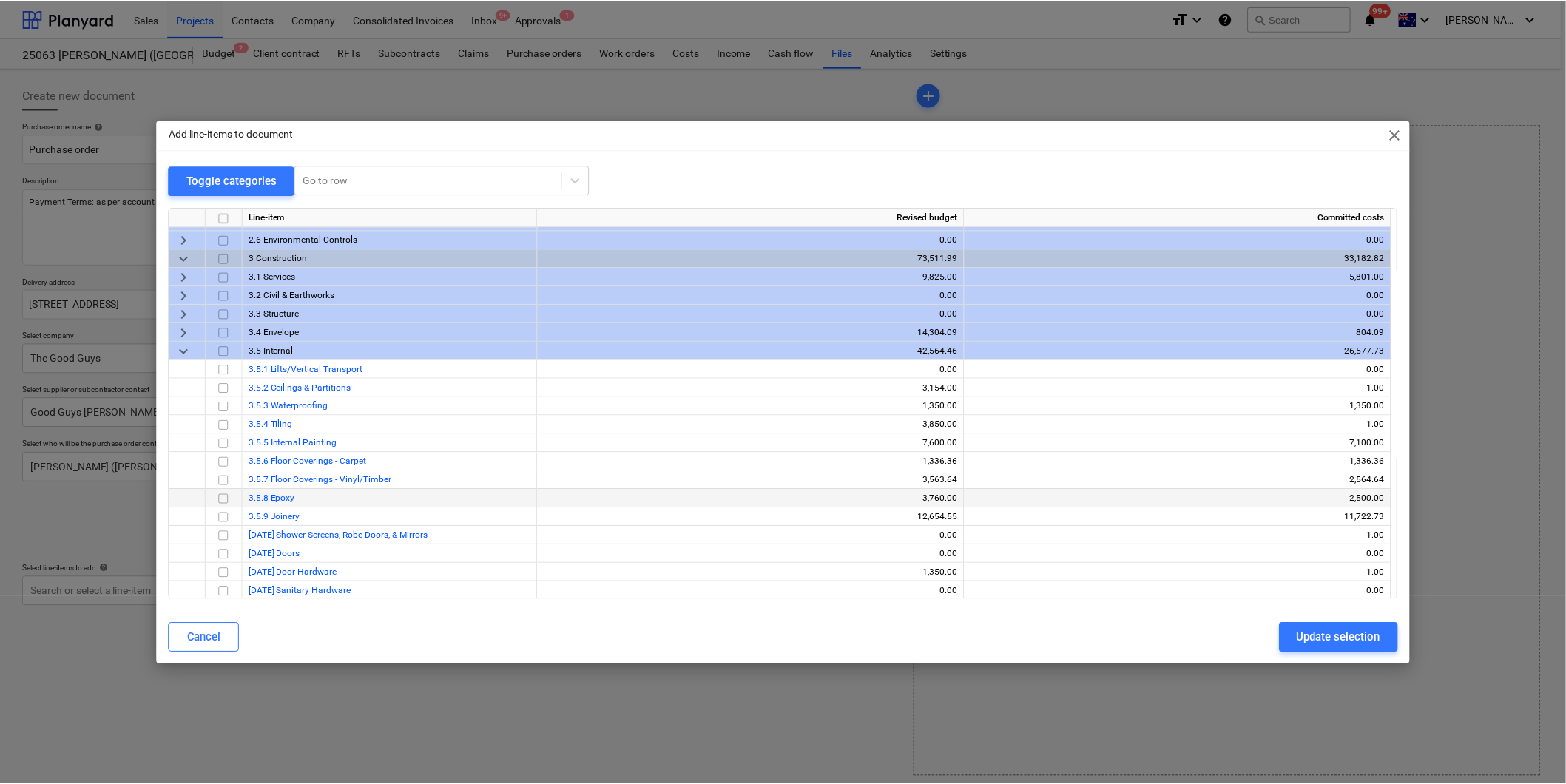
scroll to position [246, 0]
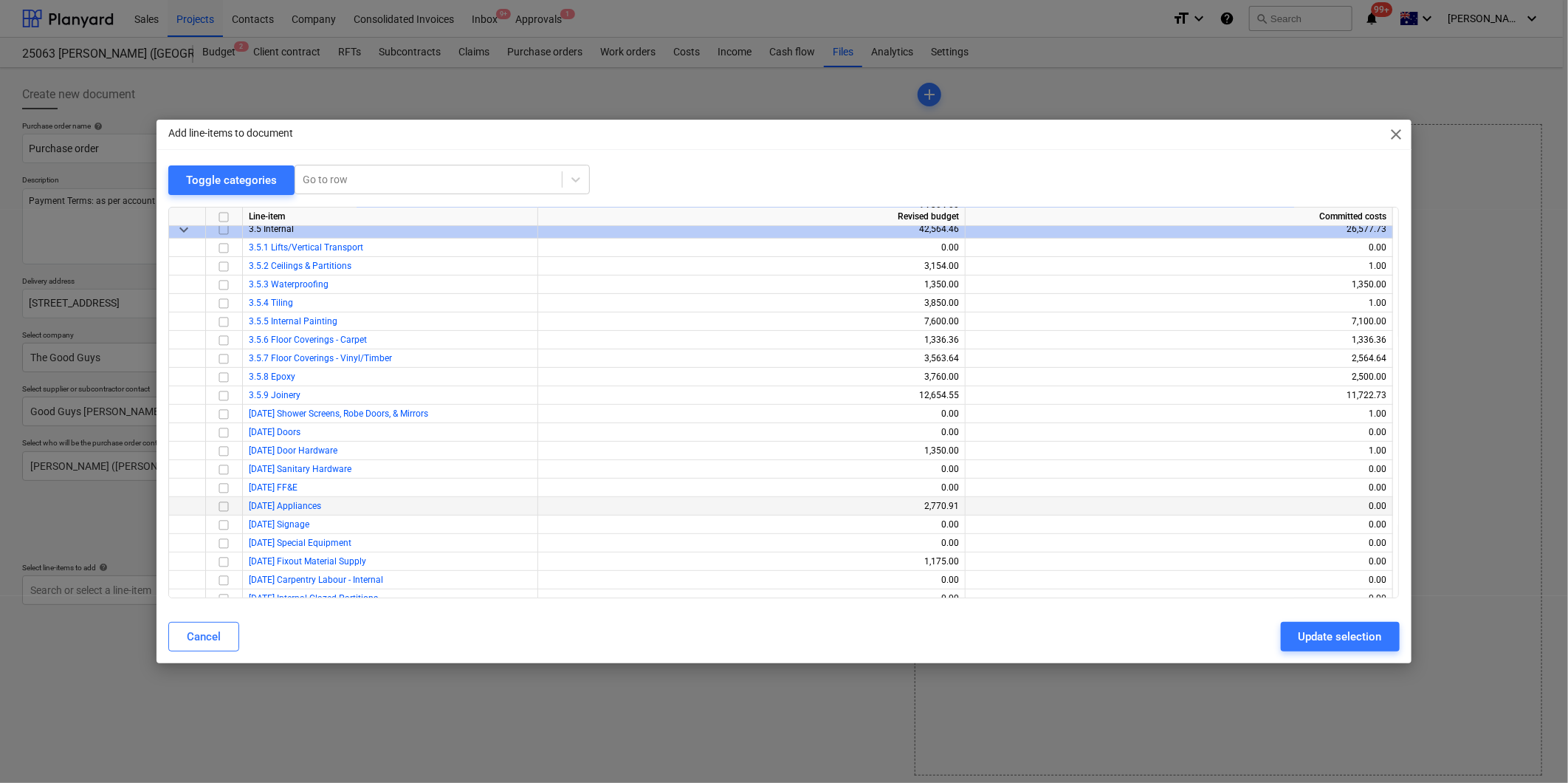
click at [219, 504] on input "checkbox" at bounding box center [223, 506] width 18 height 18
click at [1346, 634] on div "Update selection" at bounding box center [1339, 637] width 83 height 19
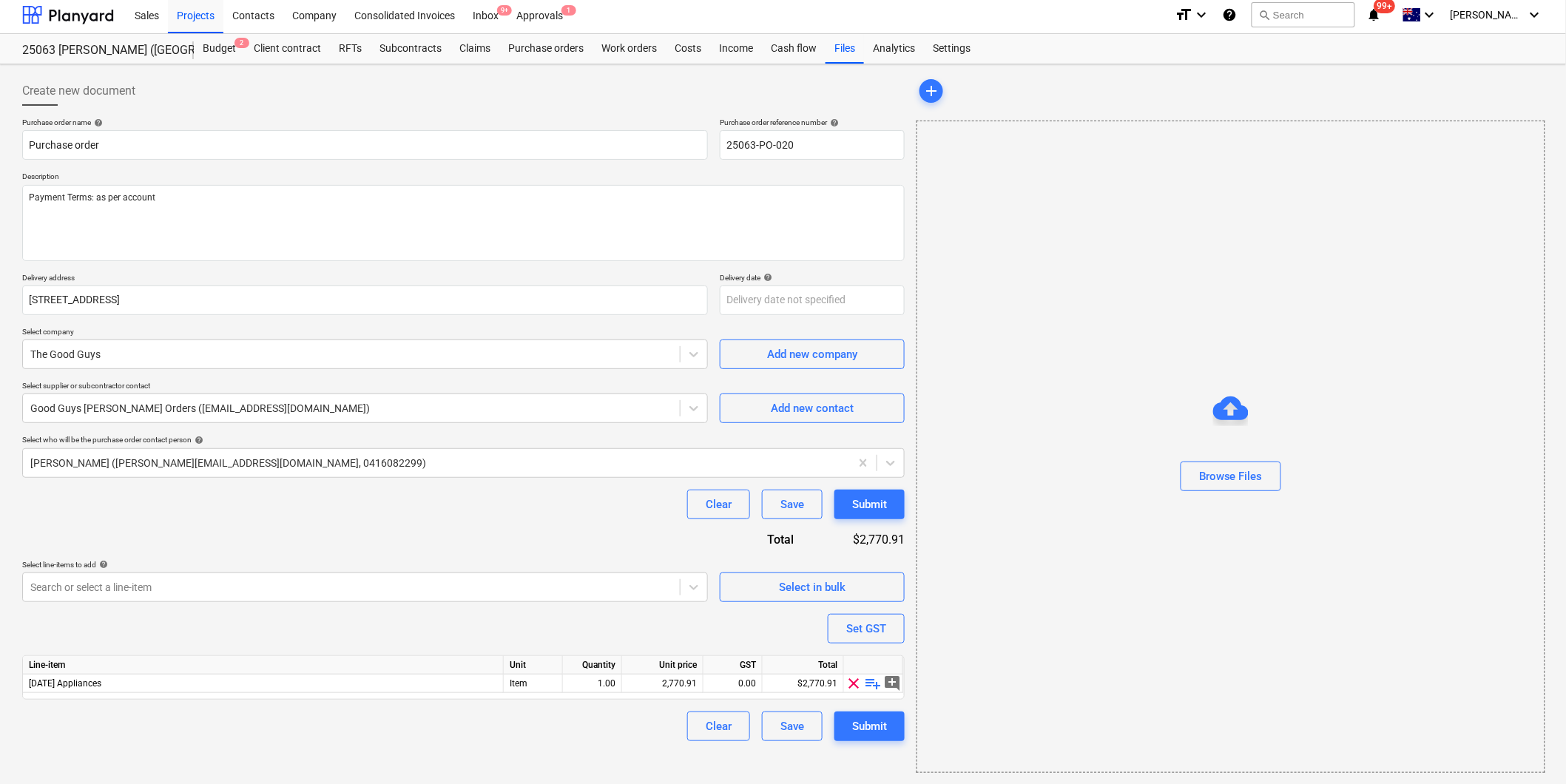
scroll to position [5, 0]
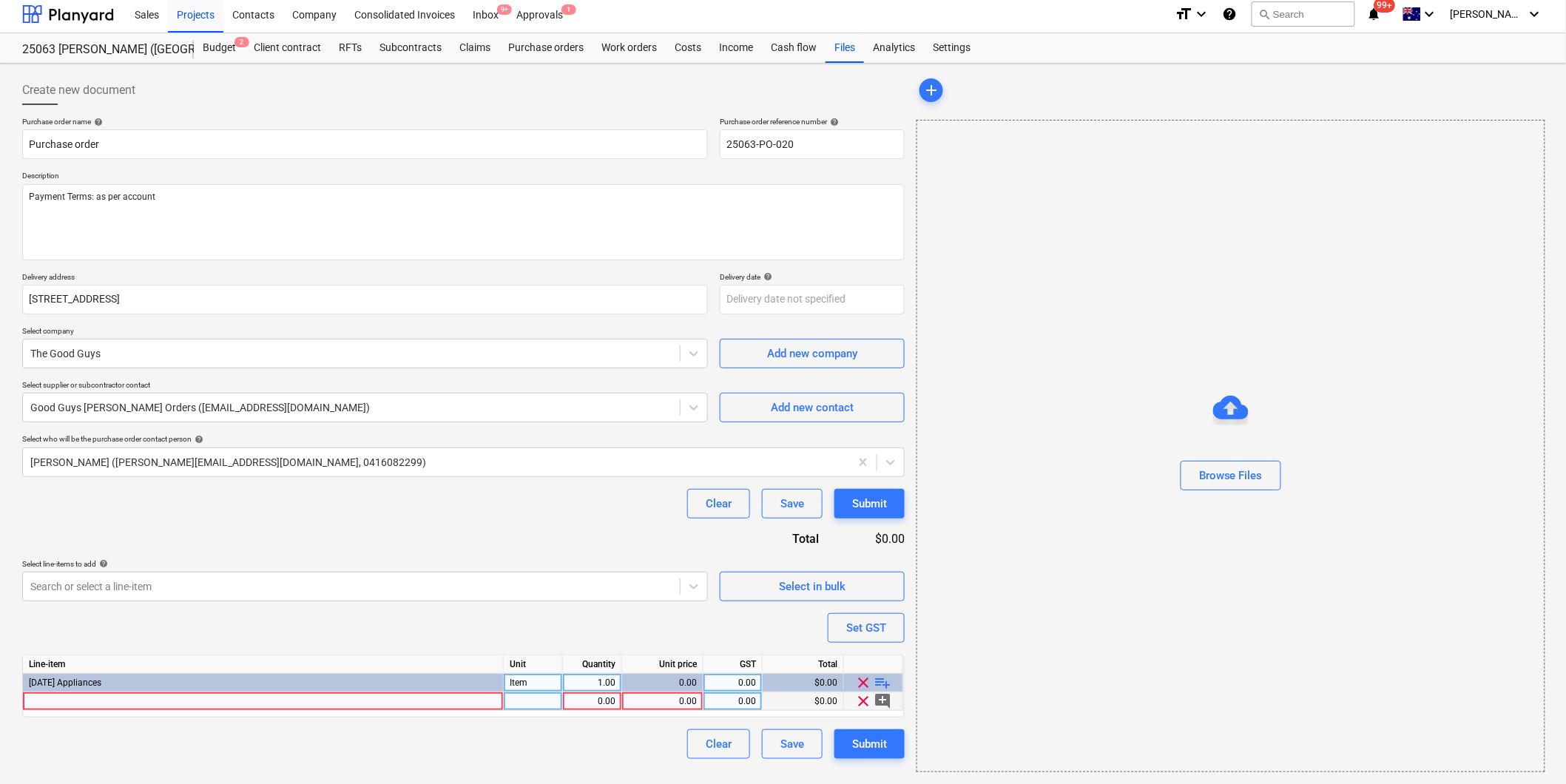
type textarea "x"
click at [172, 702] on div at bounding box center [263, 701] width 481 height 19
click at [163, 701] on input at bounding box center [262, 700] width 480 height 18
type input "[PERSON_NAME] & Paykel CE604LBX2 60cm electric cooktop"
click at [653, 700] on div "0.00" at bounding box center [662, 701] width 69 height 19
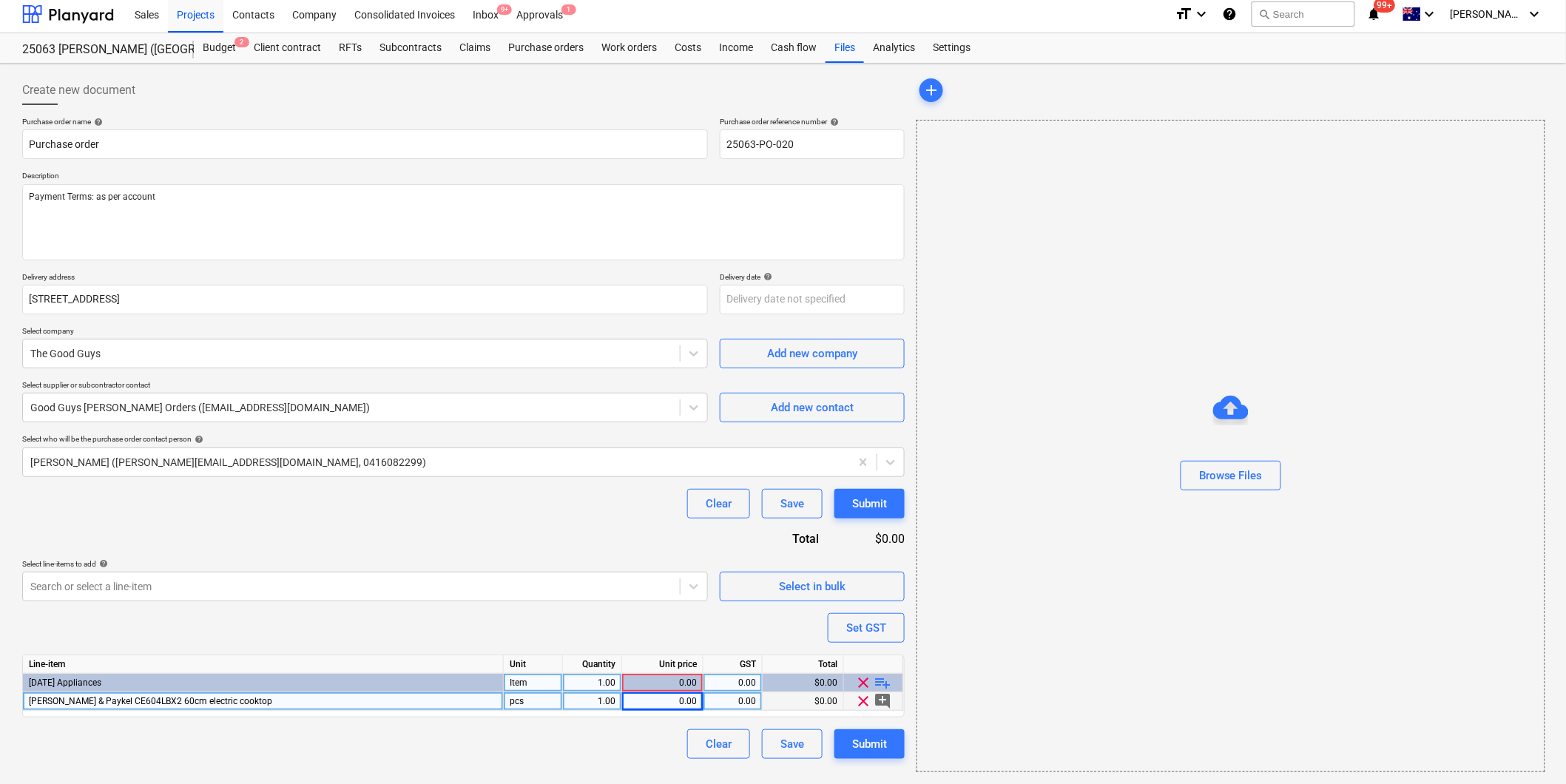
click at [639, 677] on div "0.00" at bounding box center [662, 683] width 69 height 19
click at [656, 684] on div "0.00" at bounding box center [662, 683] width 69 height 19
type textarea "x"
drag, startPoint x: 667, startPoint y: 680, endPoint x: 735, endPoint y: 684, distance: 68.1
click at [0, 0] on div "[DATE] Appliances Item 1.00 0.00 0.00 $0.00 clear playlist_add" at bounding box center [0, 0] width 0 height 0
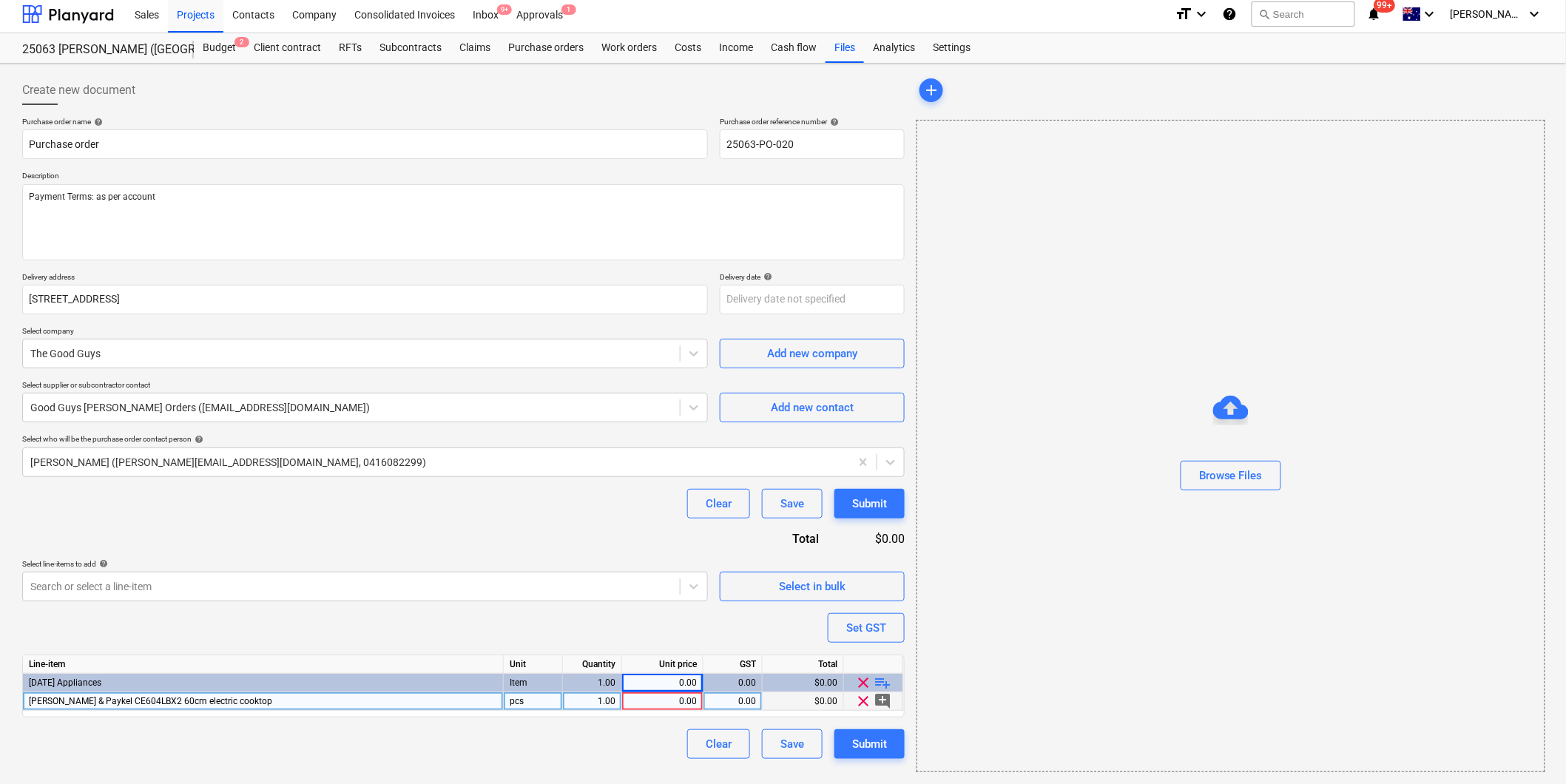
click at [664, 704] on div "0.00" at bounding box center [662, 701] width 69 height 19
type input "487.272727272727"
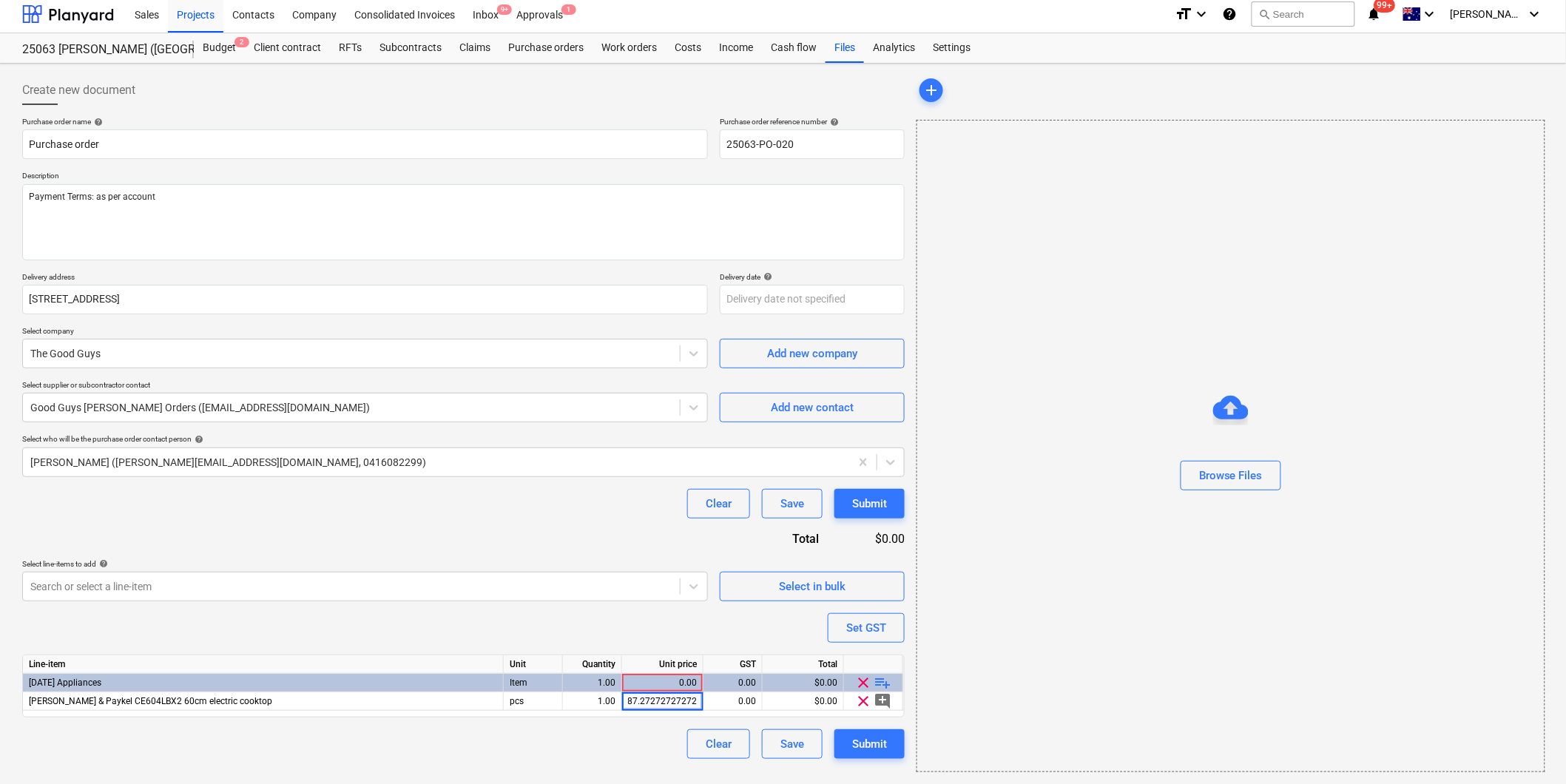
click at [630, 744] on div "Clear Save Submit" at bounding box center [463, 743] width 882 height 29
click at [882, 684] on span "playlist_add" at bounding box center [883, 682] width 18 height 18
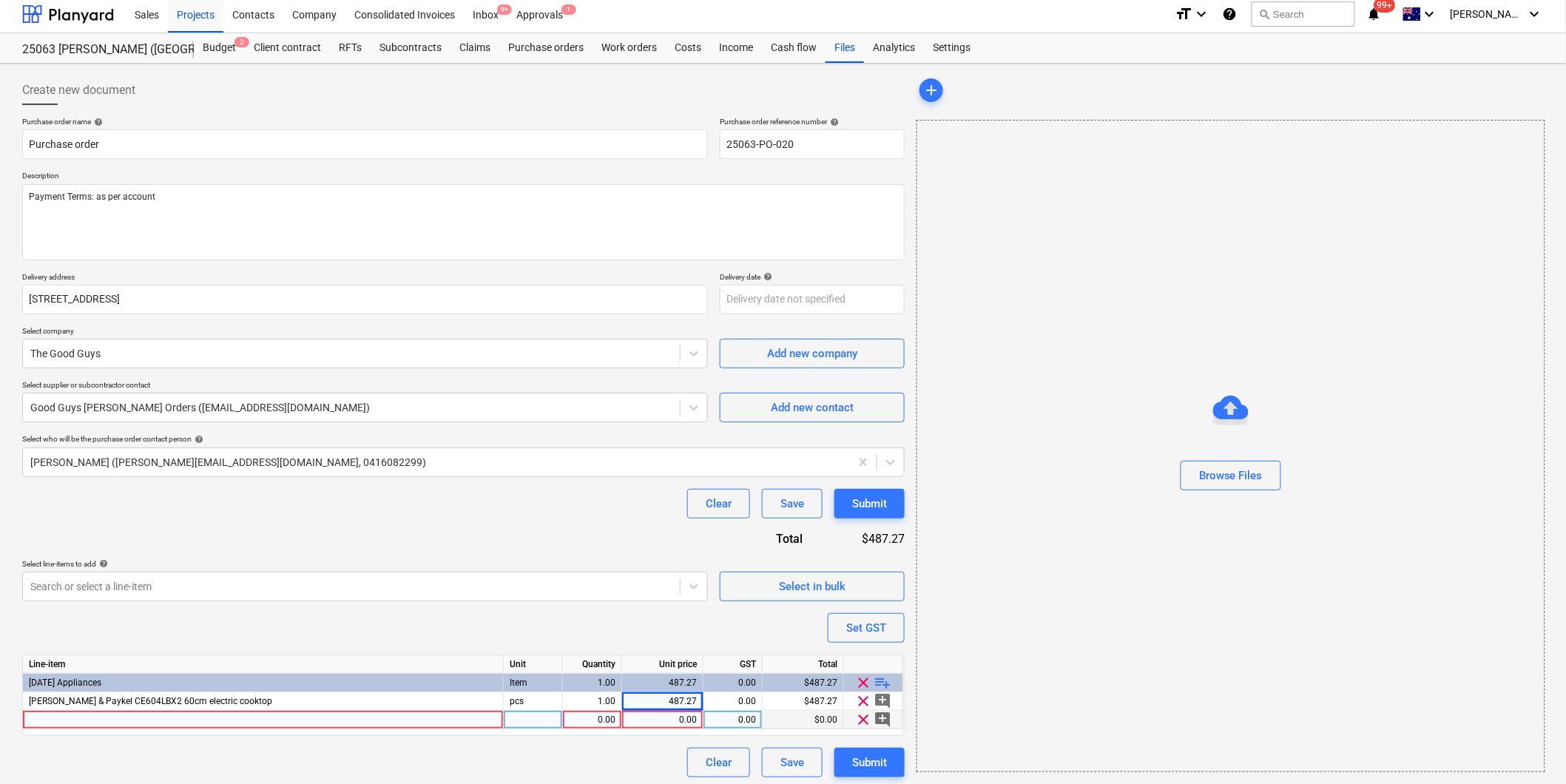
type textarea "x"
click at [129, 714] on div at bounding box center [263, 720] width 481 height 19
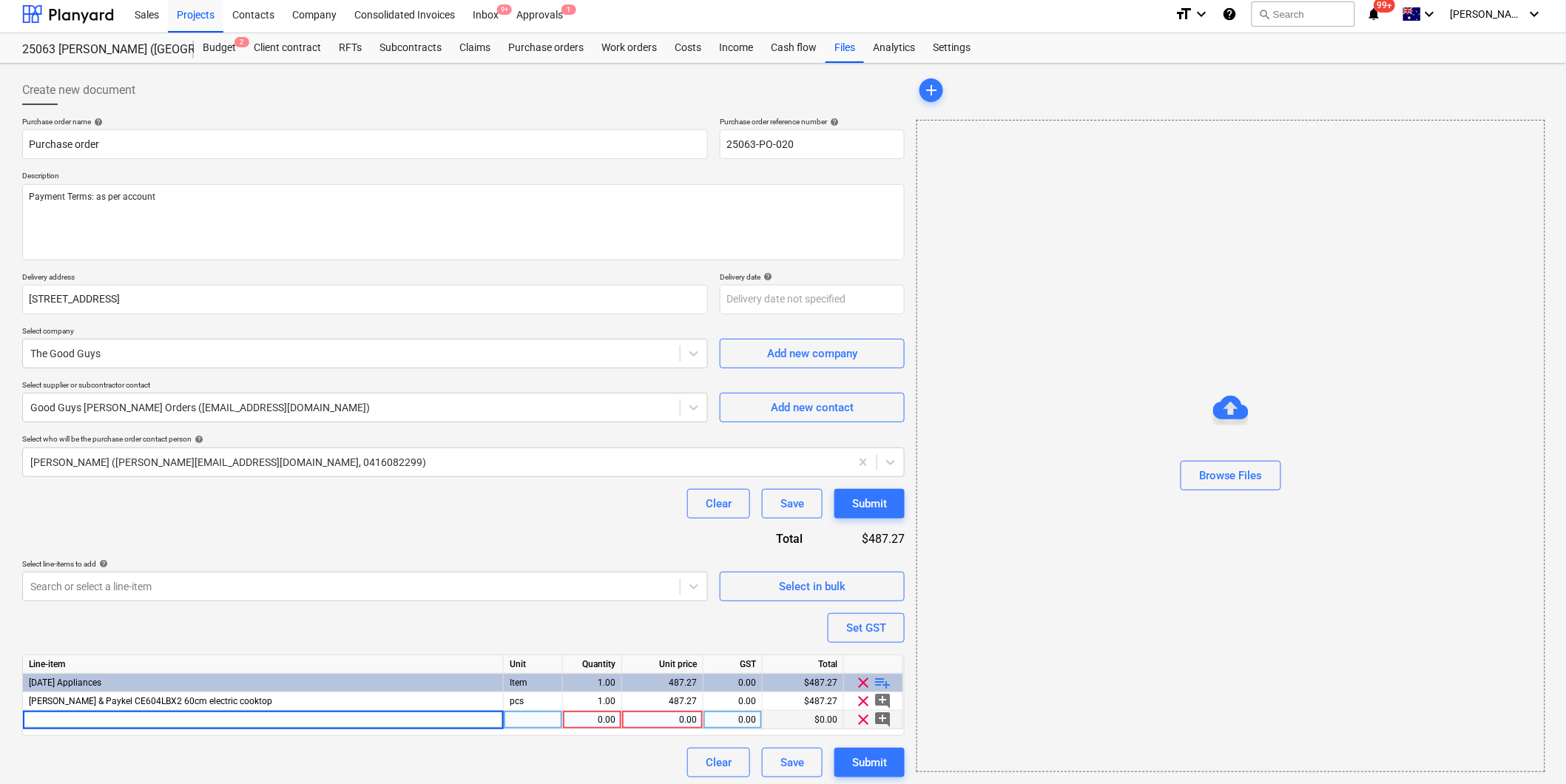
type input "[PERSON_NAME] & Paykel OB60SC7LEB1 60cm oven, 7 function, series 5"
type textarea "x"
click at [659, 725] on div "0.00" at bounding box center [662, 720] width 69 height 19
type input "778.181818181818"
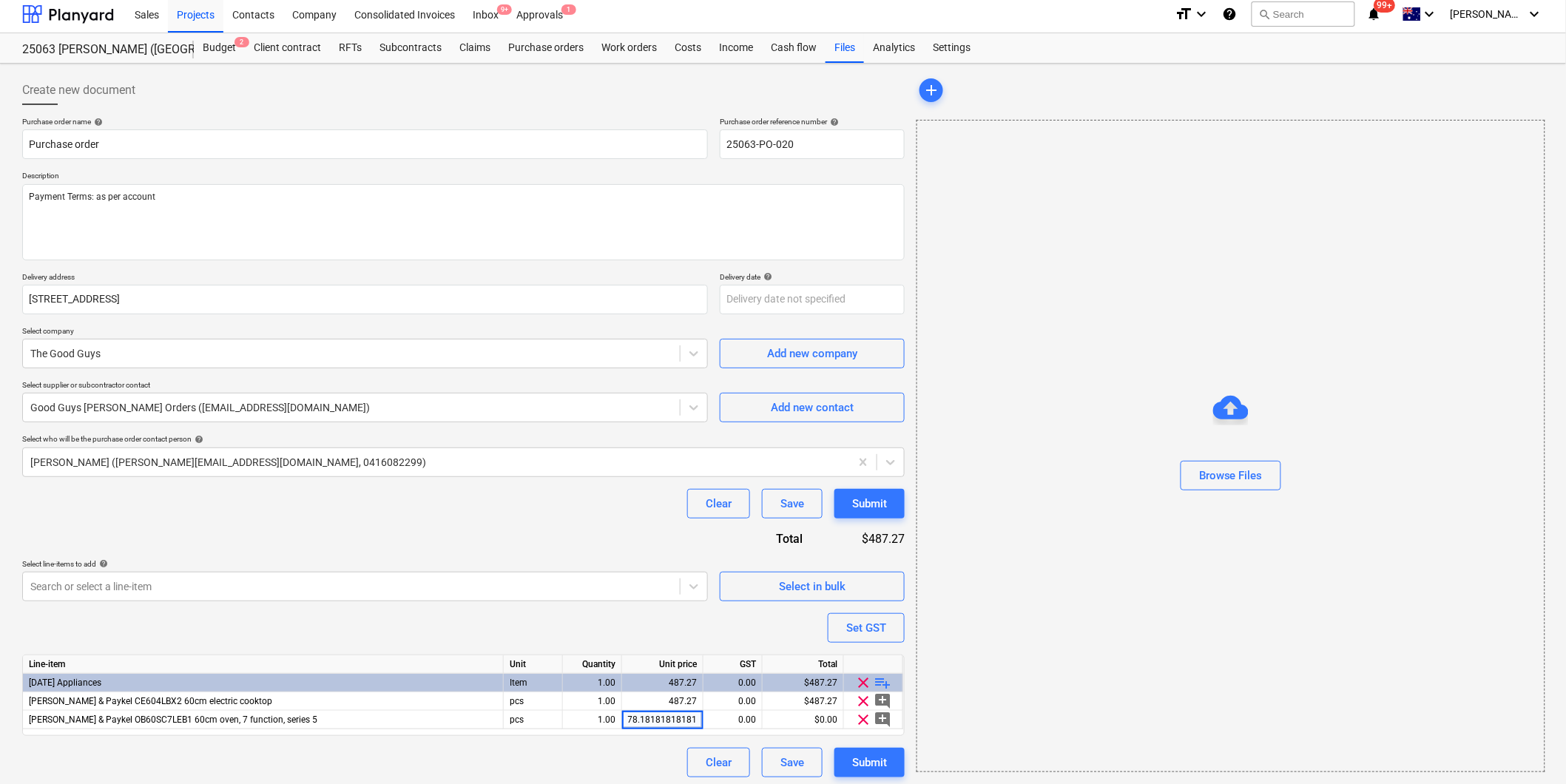
click at [757, 635] on div "Purchase order name help Purchase order Purchase order reference number help 25…" at bounding box center [463, 446] width 882 height 660
click at [881, 678] on span "playlist_add" at bounding box center [883, 682] width 18 height 18
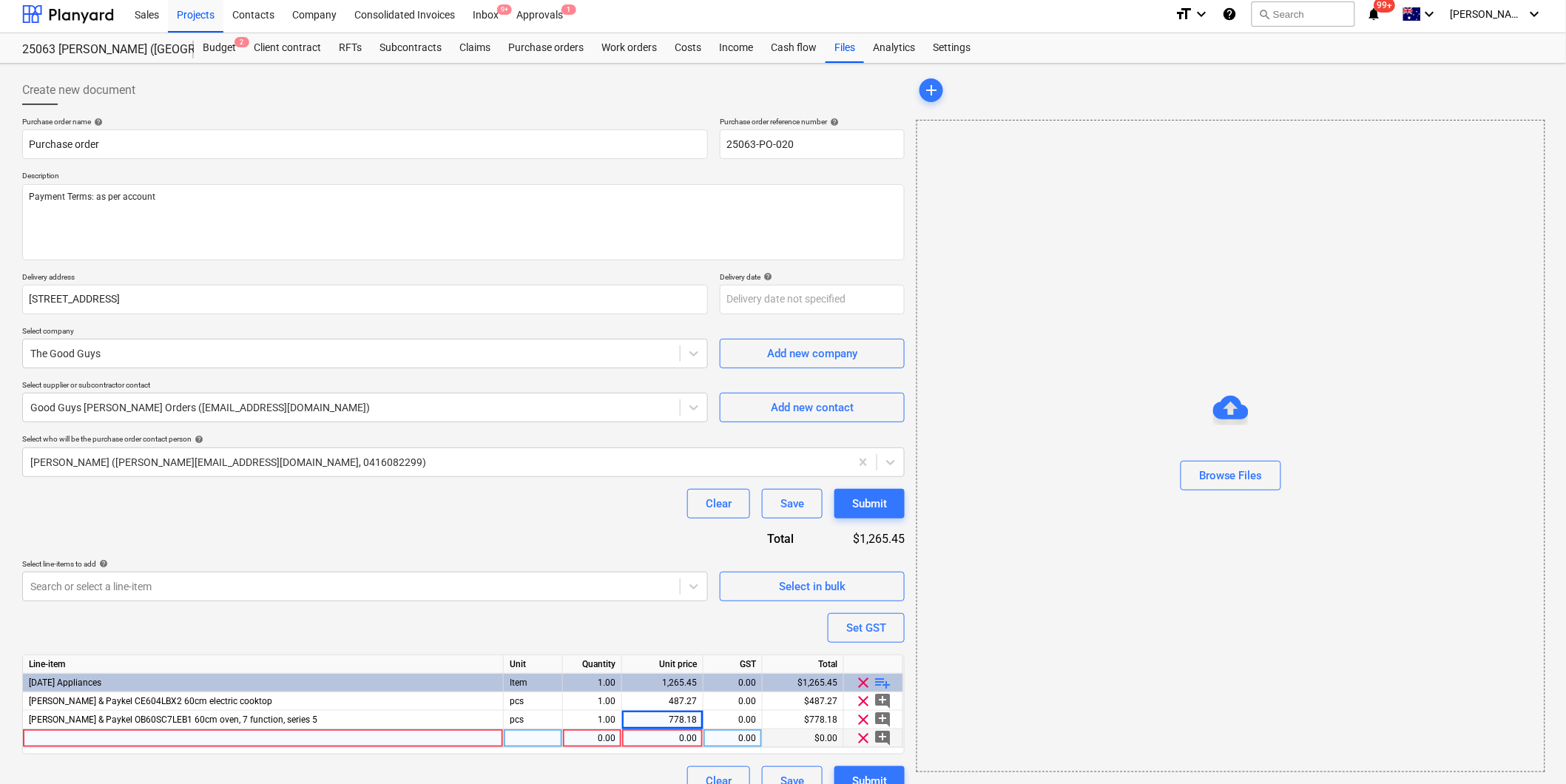
click at [138, 736] on div at bounding box center [263, 738] width 481 height 19
type textarea "x"
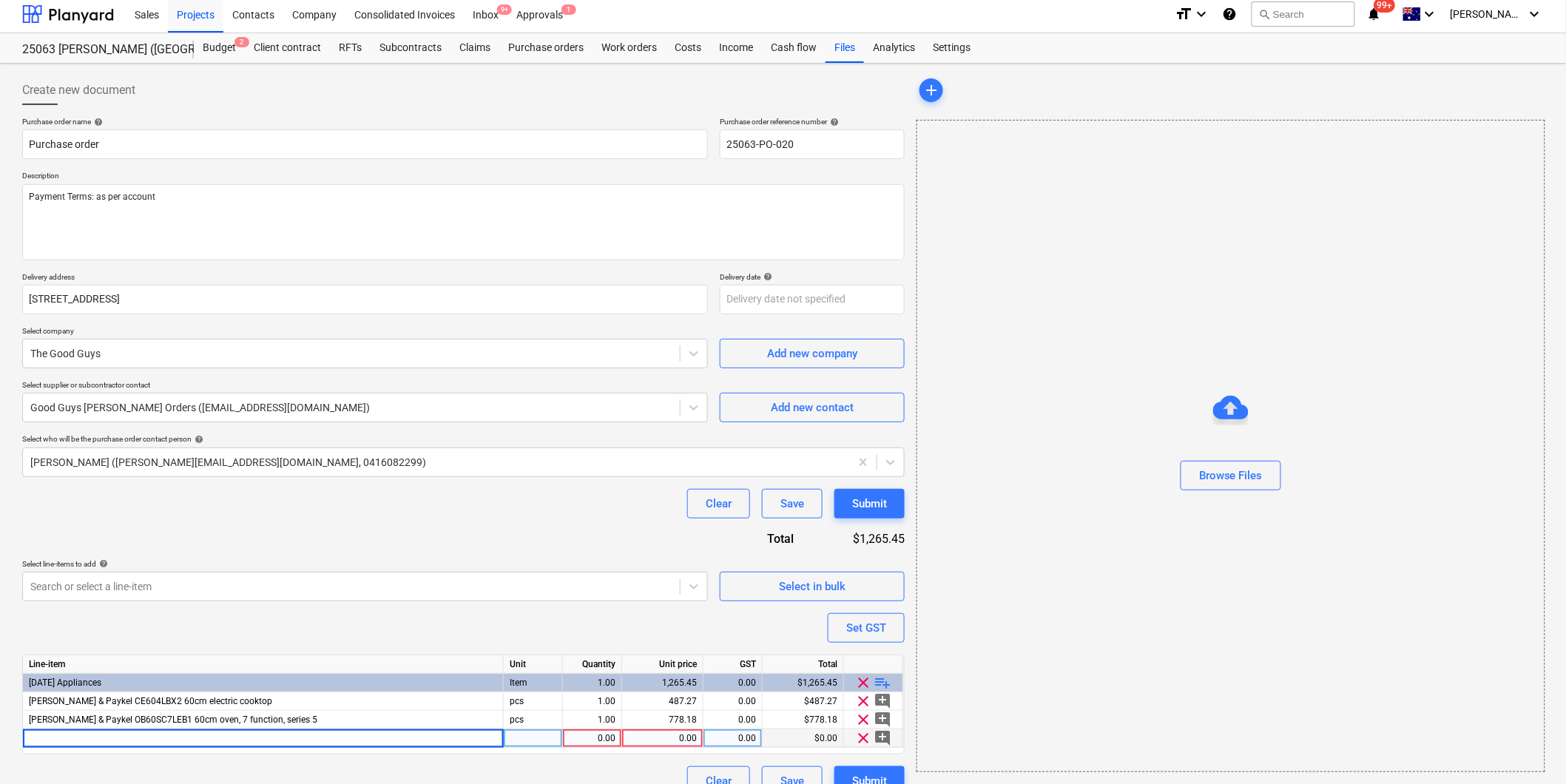
type input "[PERSON_NAME] & Paykel HS60LRX4 Wall rangehood, 60cm Telescopic"
click at [690, 738] on div "0.00" at bounding box center [662, 738] width 69 height 19
click at [0, 0] on div "[PERSON_NAME] & Paykel HS60LRX4 Wall rangehood, 60cm Telescopic pcs 1.00 0.00 $…" at bounding box center [0, 0] width 0 height 0
type textarea "x"
type input "169.090909090909"
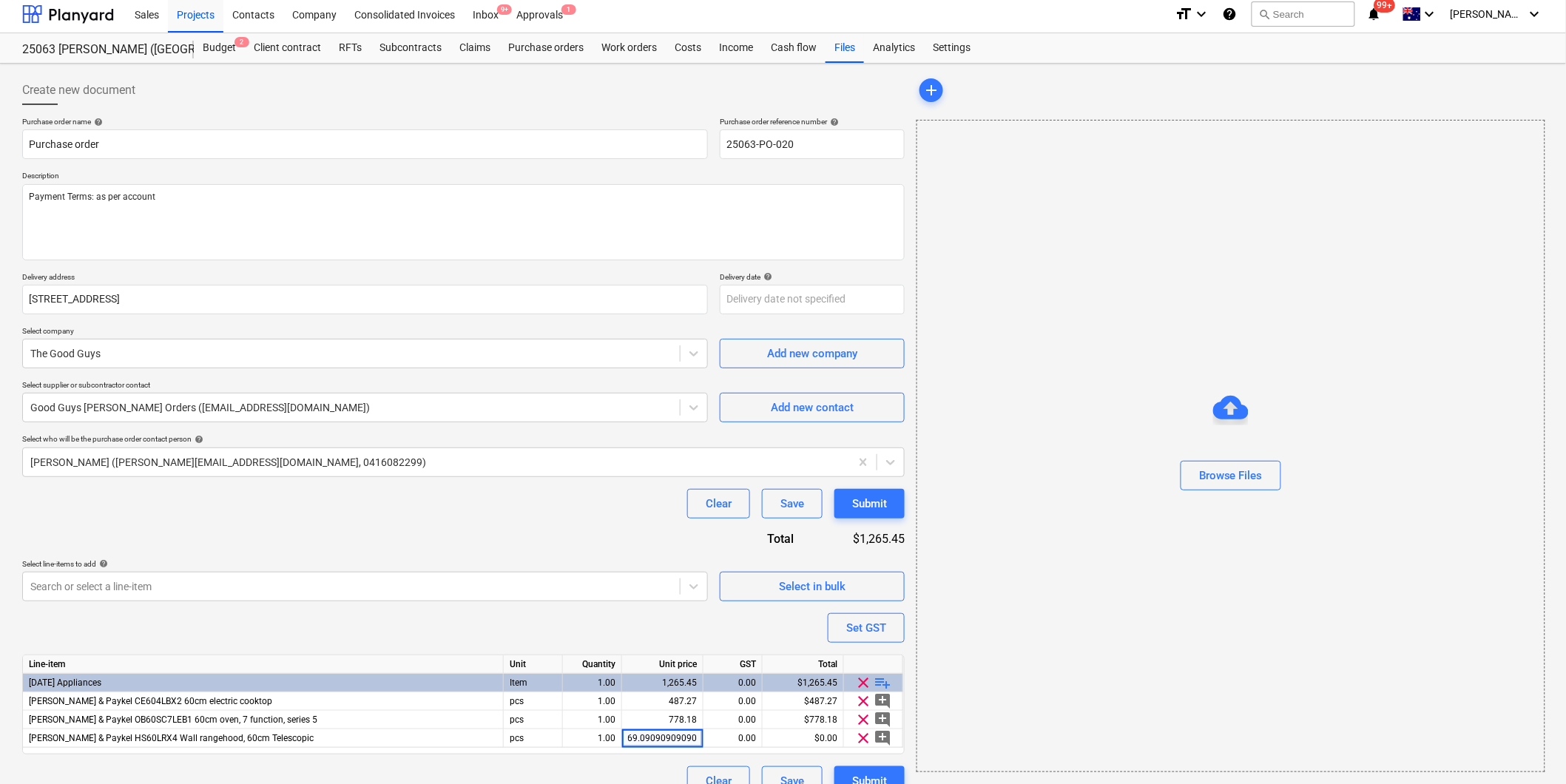
click at [390, 603] on div "Purchase order name help Purchase order Purchase order reference number help 25…" at bounding box center [463, 455] width 882 height 679
click at [880, 677] on span "playlist_add" at bounding box center [883, 682] width 18 height 18
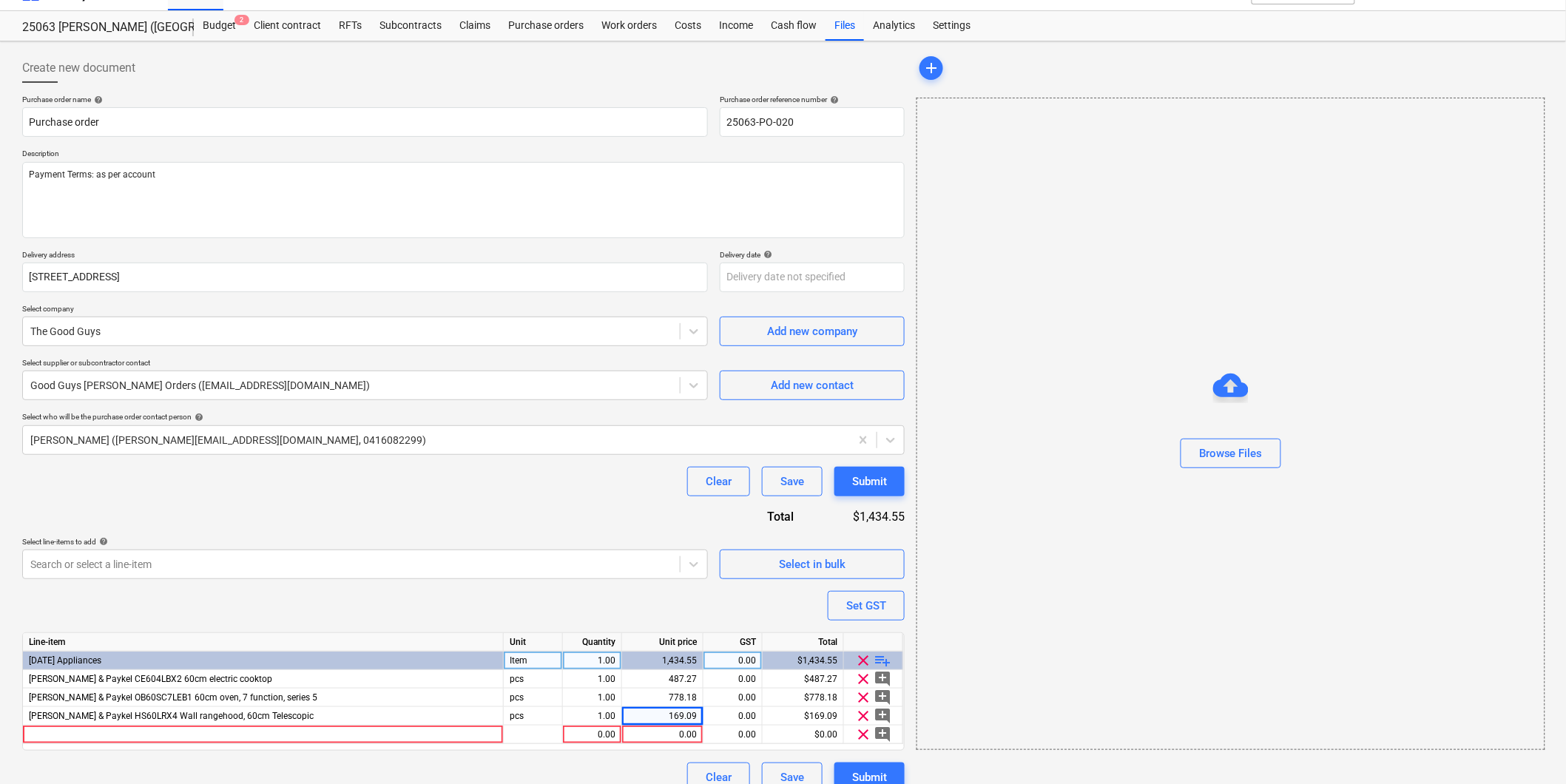
scroll to position [47, 0]
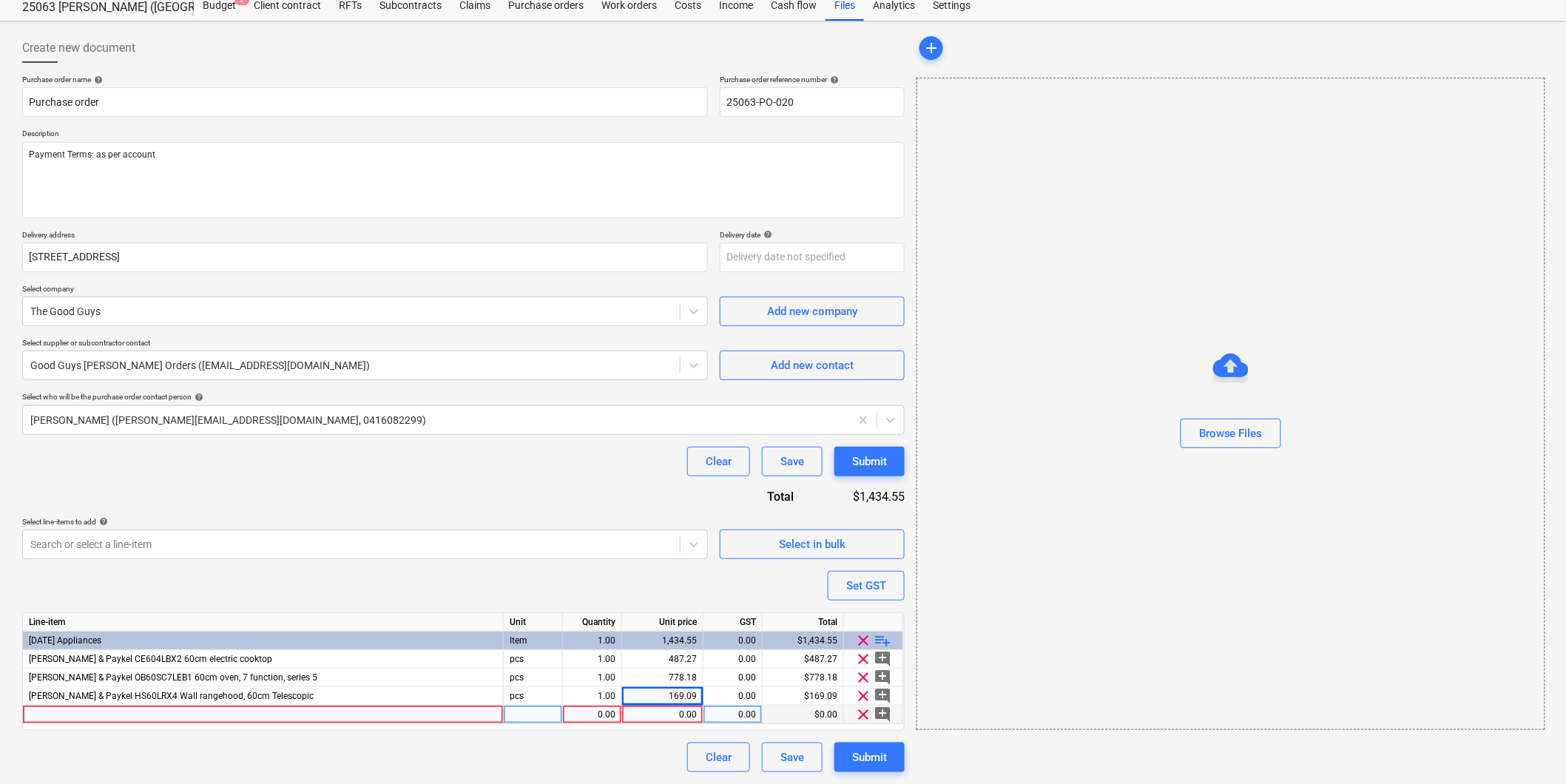
type textarea "x"
click at [241, 722] on div at bounding box center [263, 715] width 481 height 19
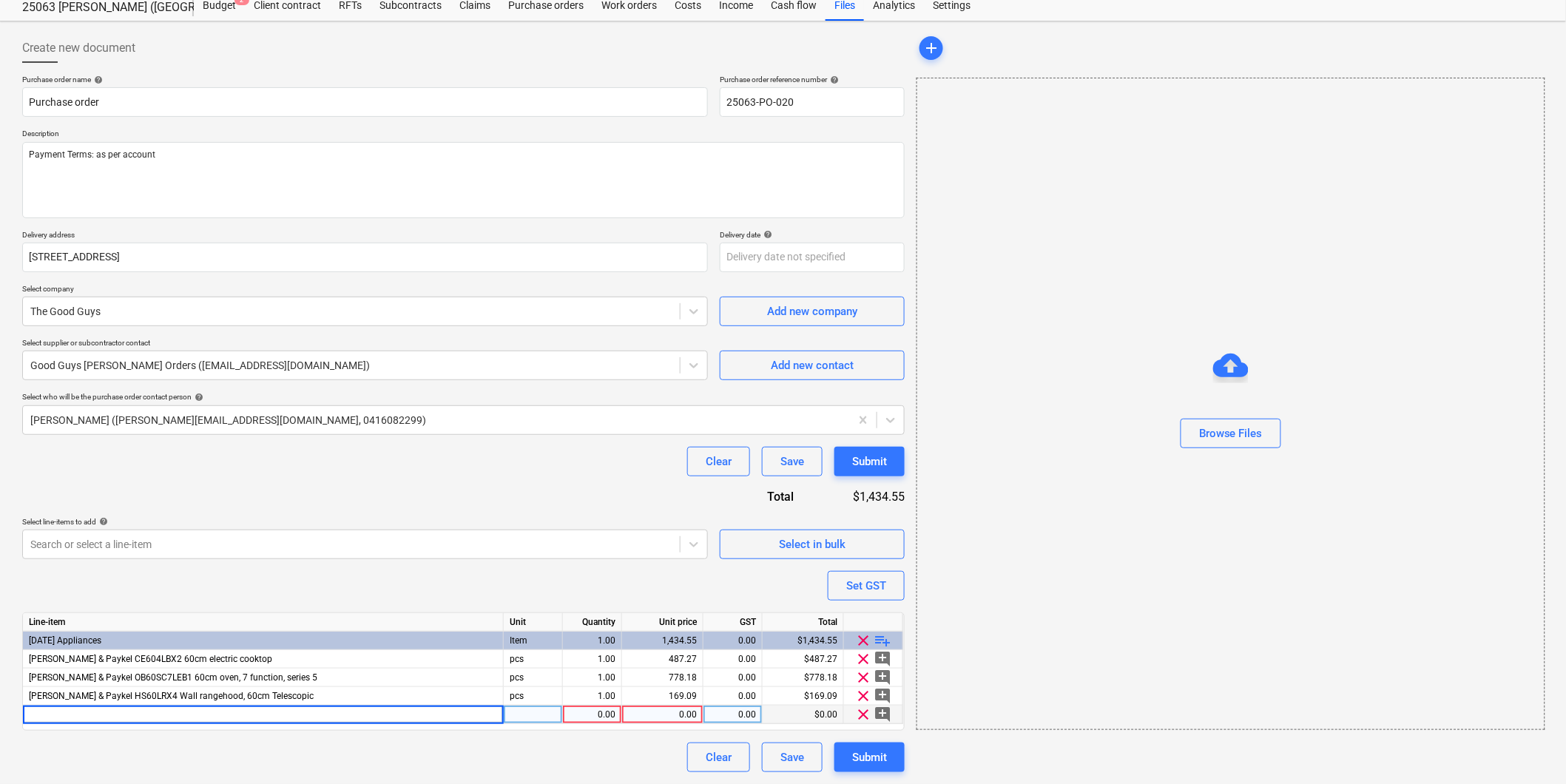
type input "[PERSON_NAME] & Paykel DD60ST4NX9 Series 9, Contemporary Tall Single DishDrawer…"
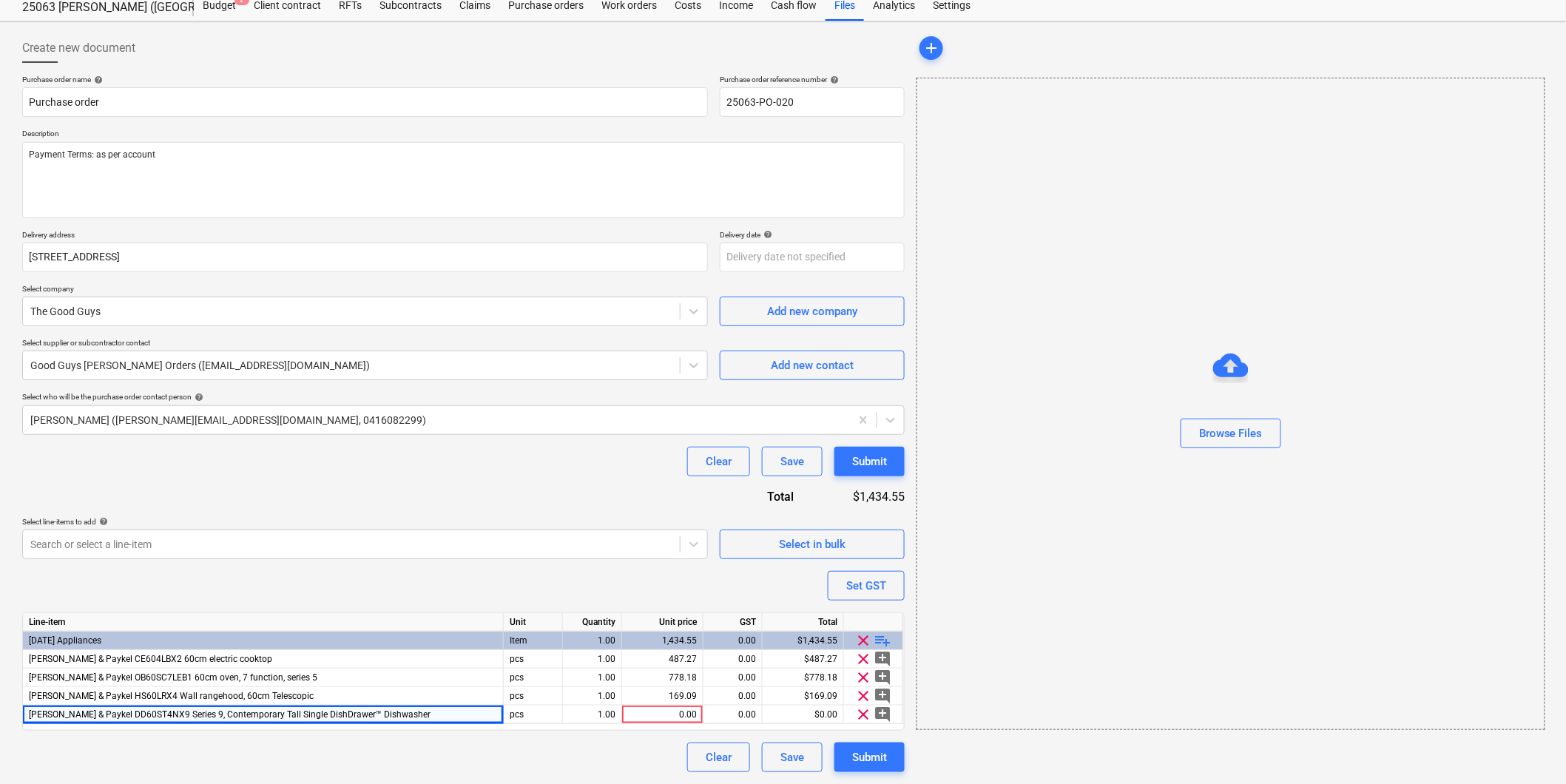
drag, startPoint x: 659, startPoint y: 711, endPoint x: 682, endPoint y: 725, distance: 26.9
click at [659, 712] on div "0.00" at bounding box center [662, 715] width 69 height 19
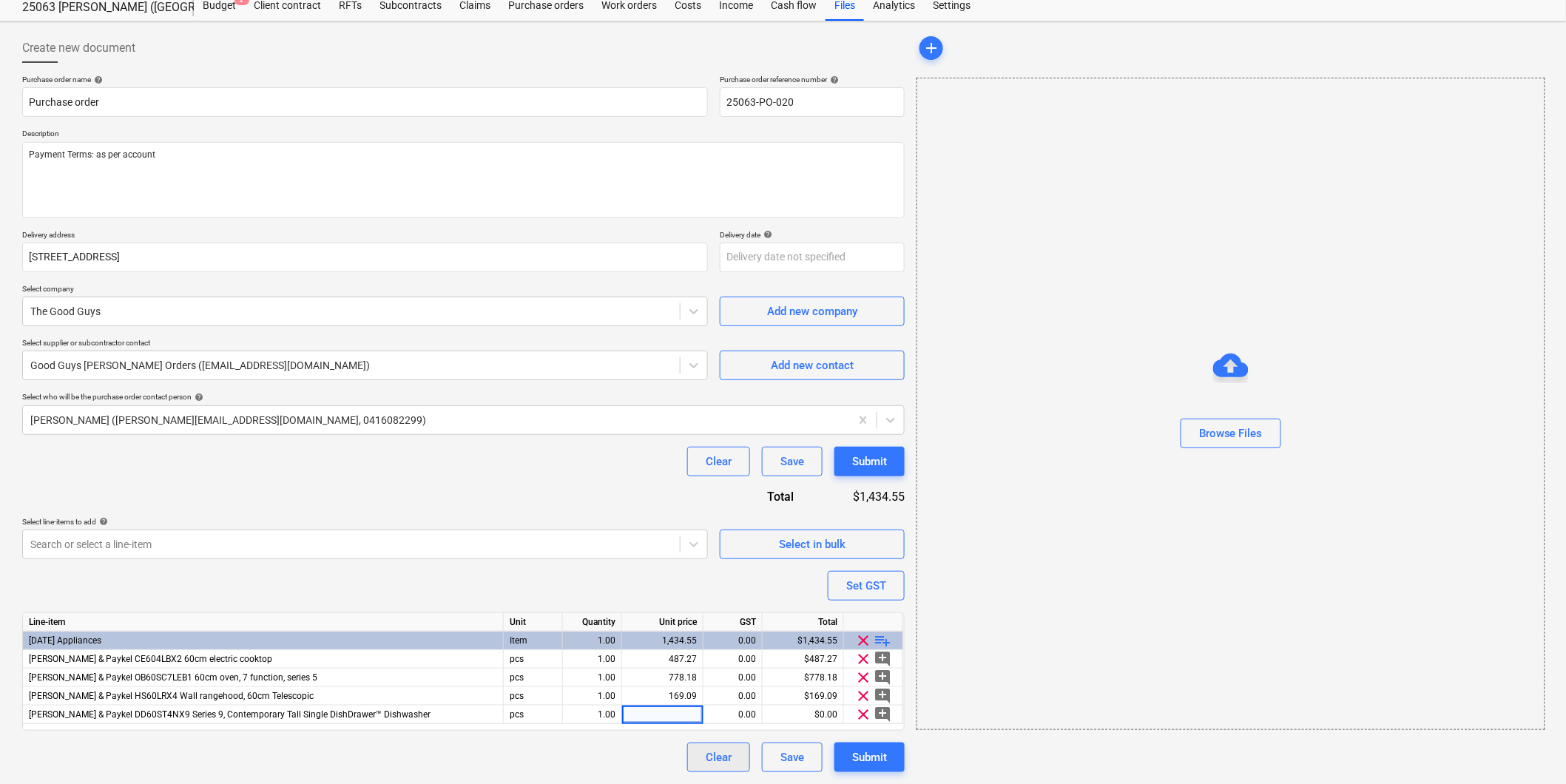
type textarea "x"
type input "1286.36363636364"
click at [390, 498] on div "Purchase order name help Purchase order Purchase order reference number help 25…" at bounding box center [463, 423] width 882 height 698
click at [566, 534] on div "Search or select a line-item" at bounding box center [350, 545] width 657 height 21
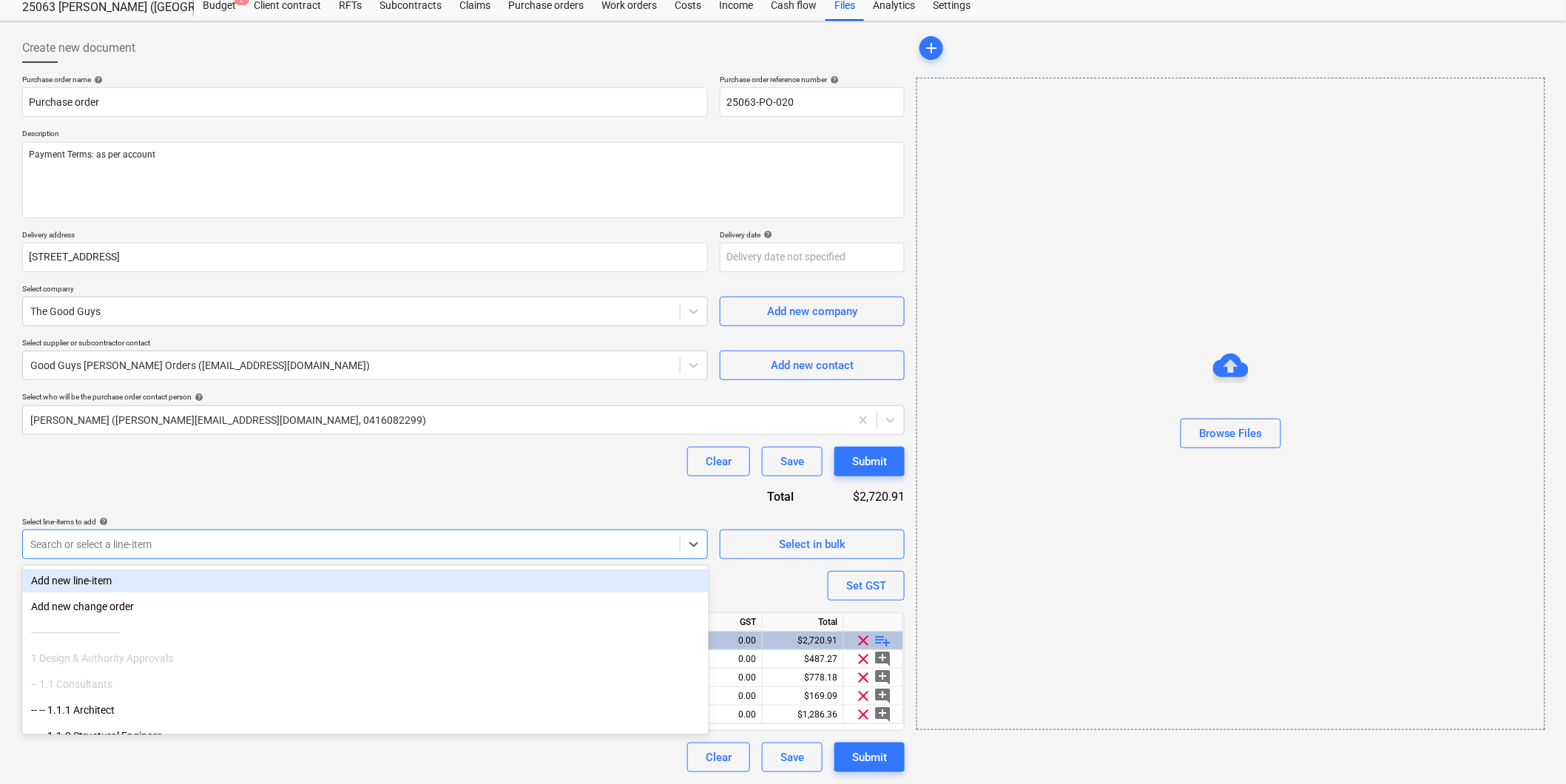
click at [559, 453] on div "Clear Save Submit" at bounding box center [463, 461] width 882 height 29
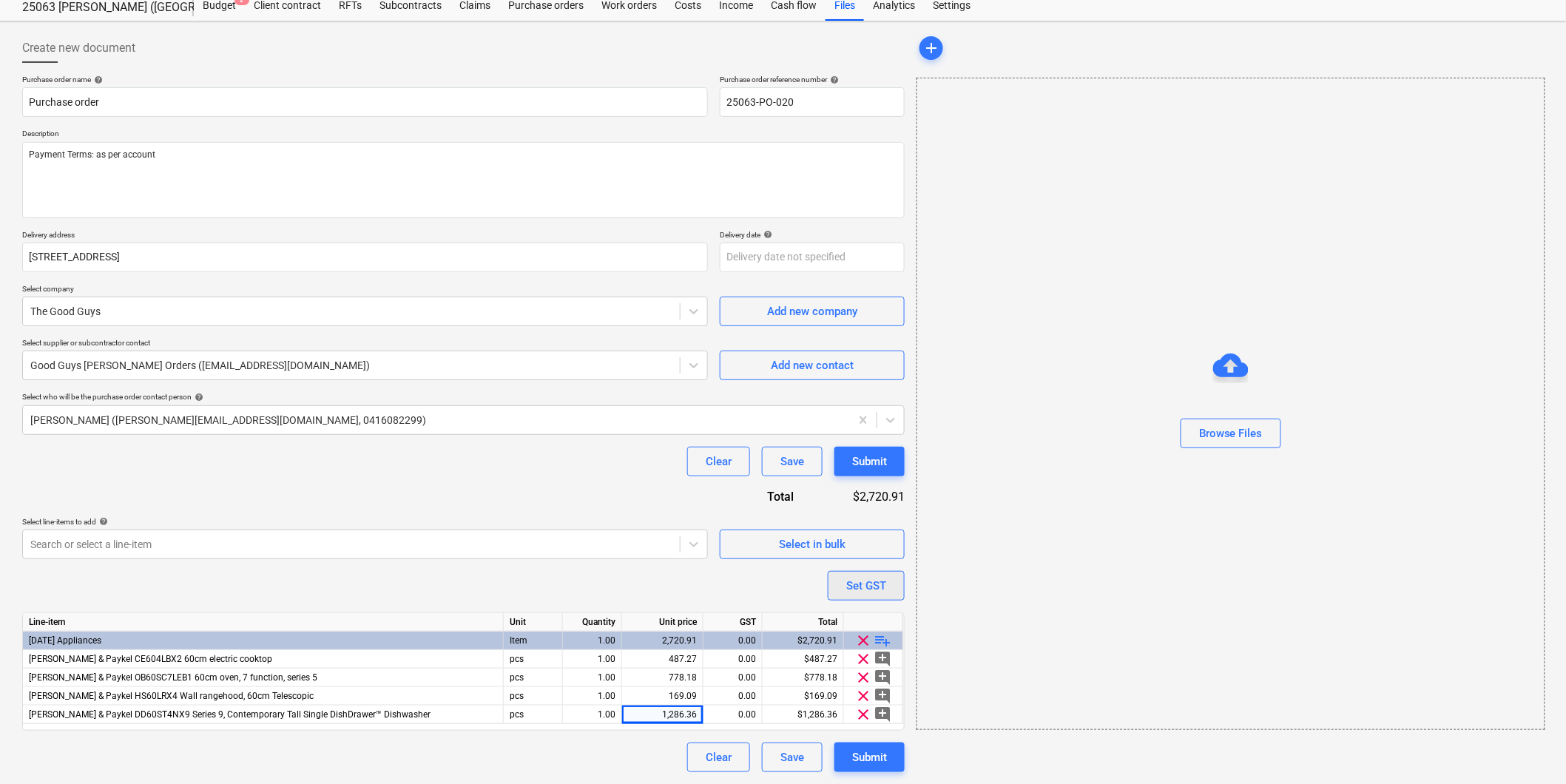
type textarea "x"
click at [867, 579] on div "Set GST" at bounding box center [866, 585] width 40 height 19
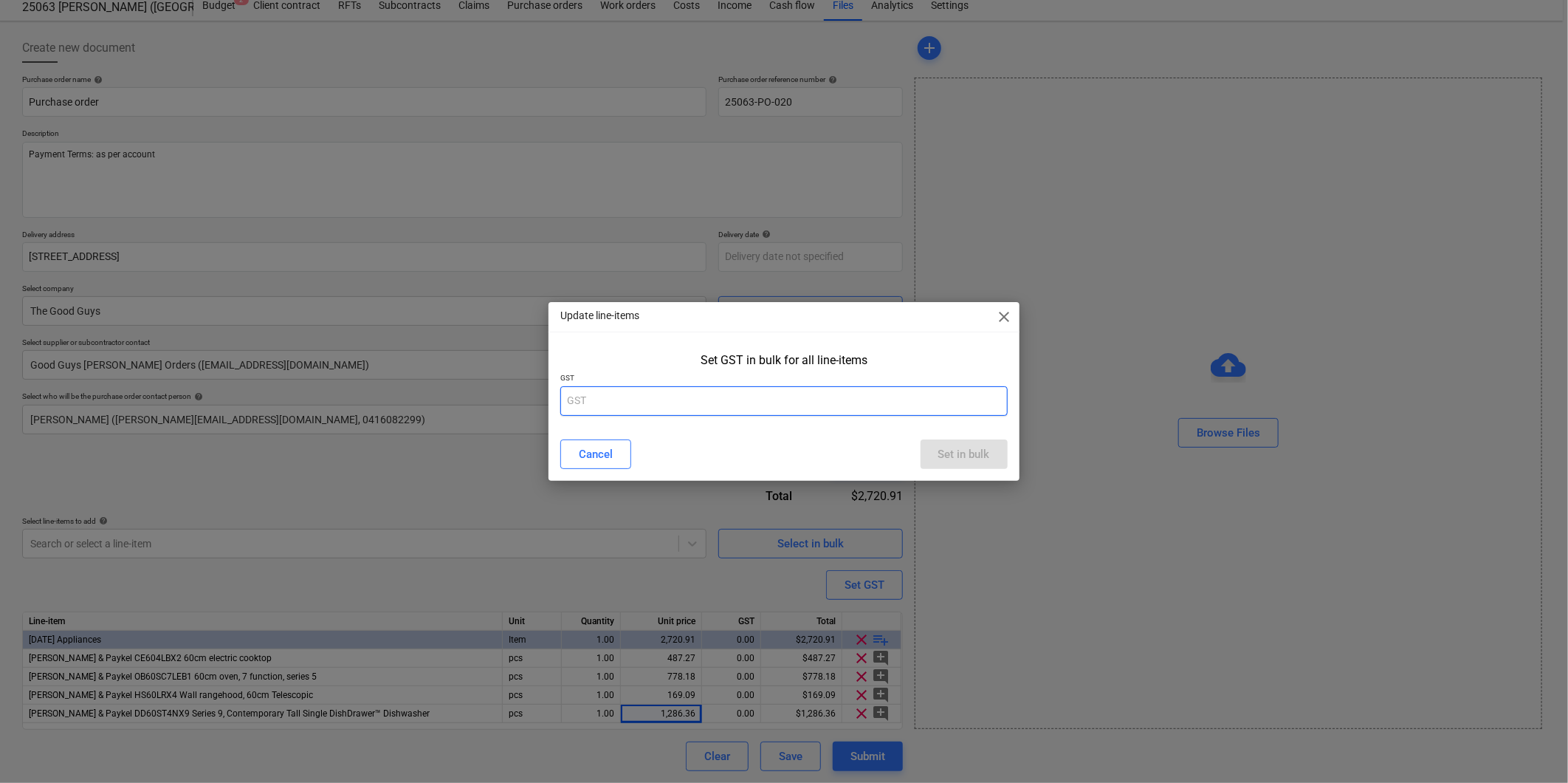
click at [637, 390] on input "text" at bounding box center [784, 400] width 446 height 29
type input "10"
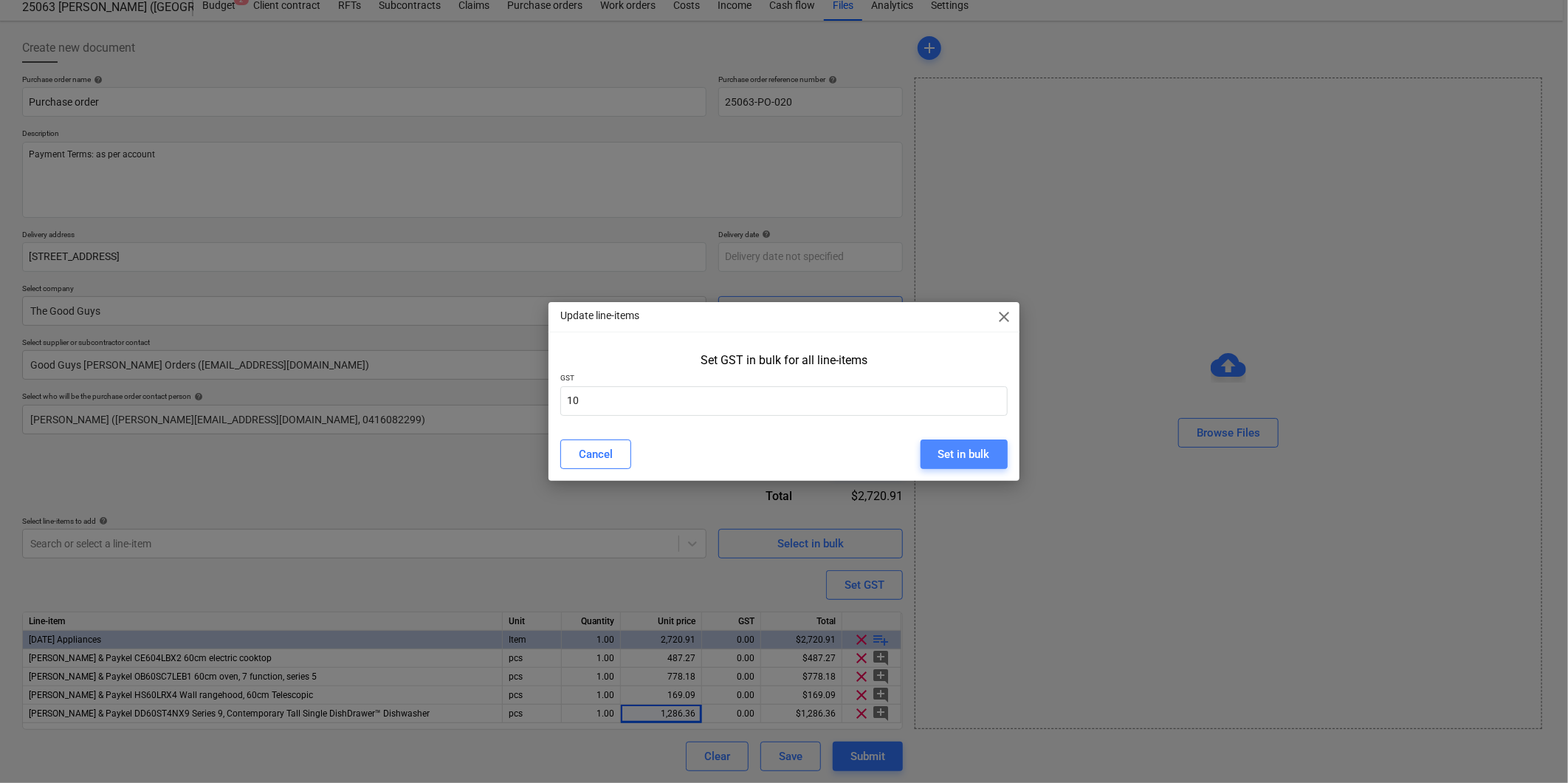
click at [963, 440] on button "Set in bulk" at bounding box center [963, 454] width 87 height 29
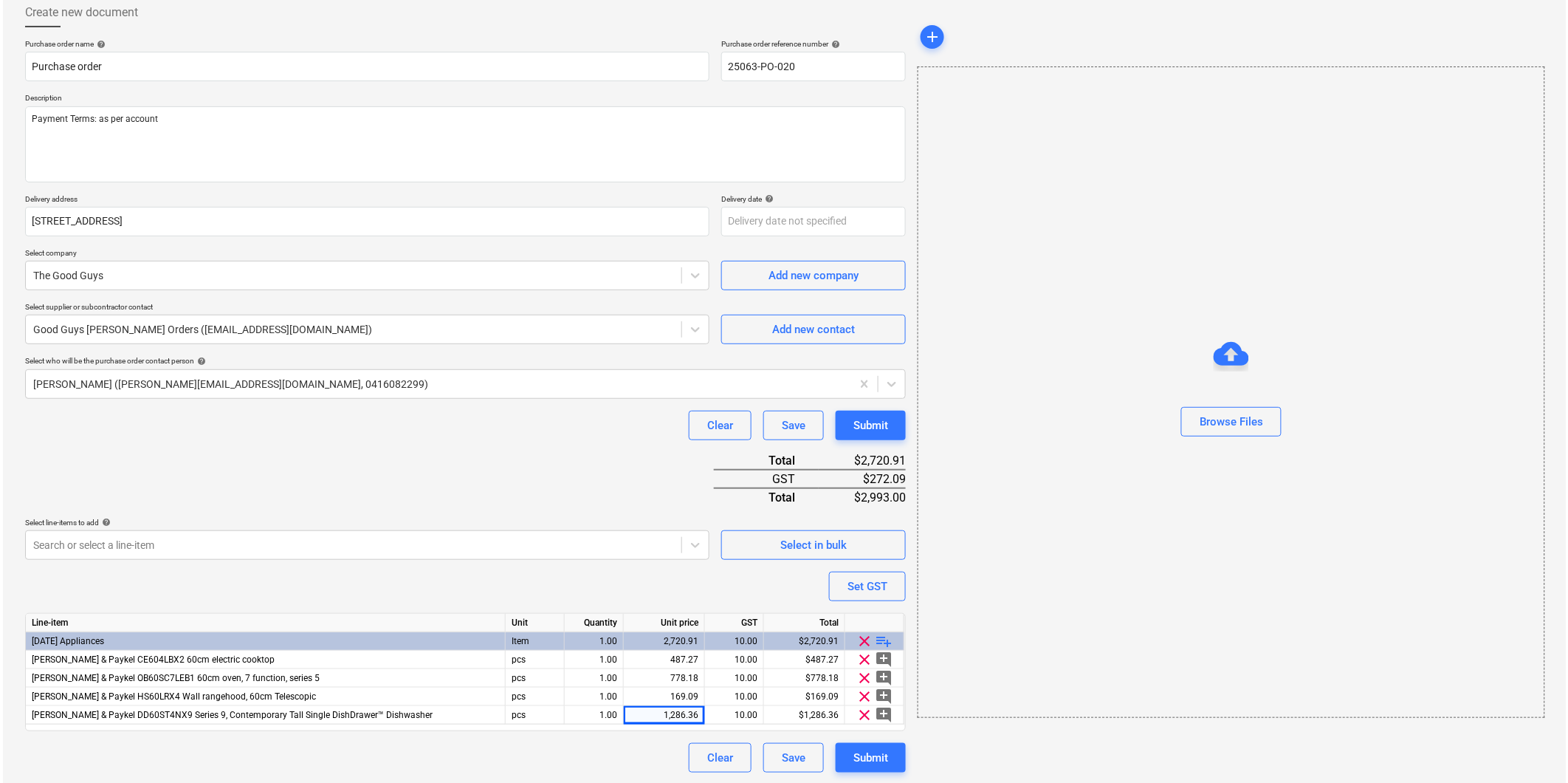
scroll to position [84, 0]
click at [849, 753] on button "Submit" at bounding box center [867, 756] width 70 height 29
type textarea "x"
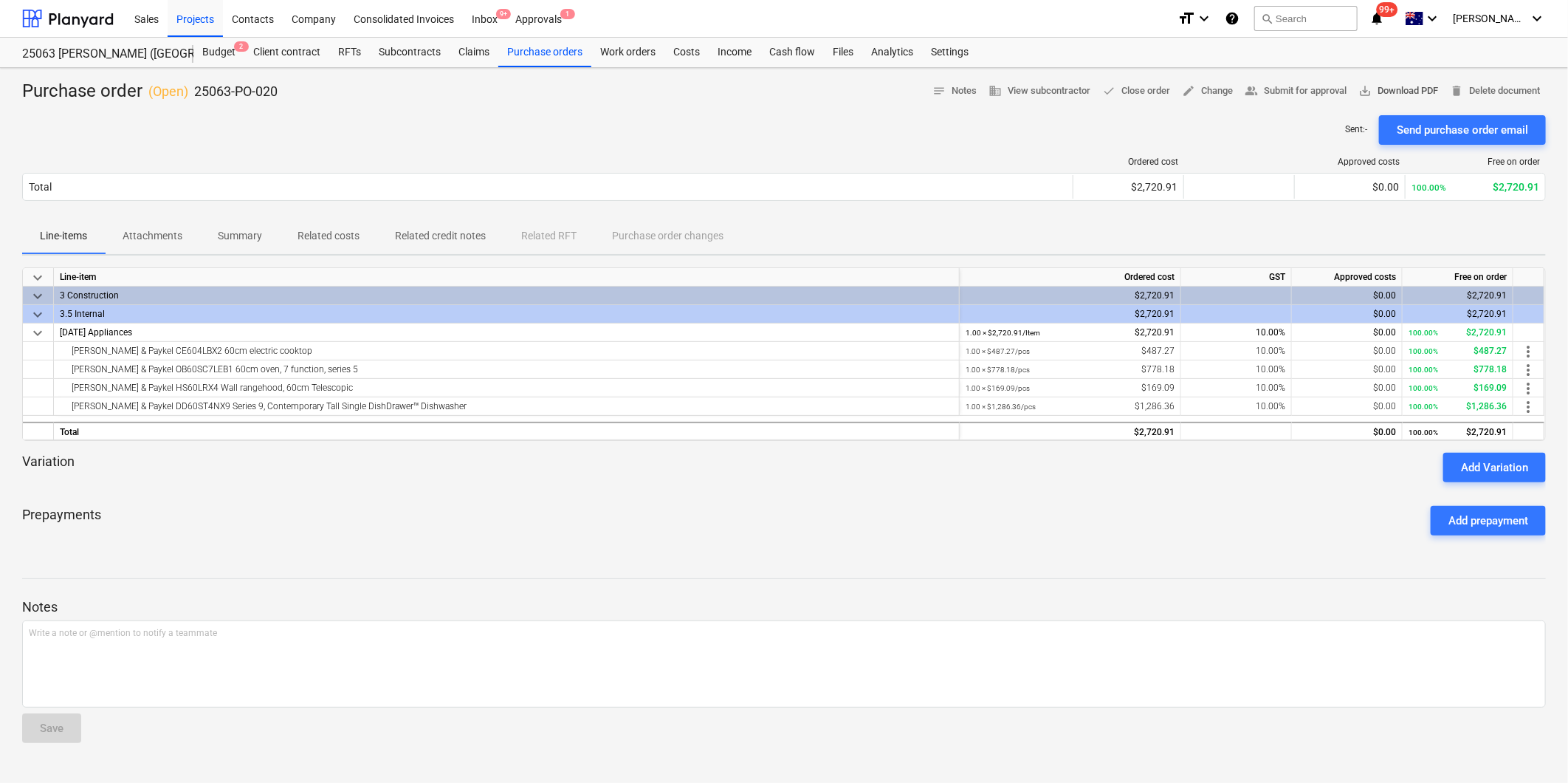
click at [1389, 85] on span "save_alt Download PDF" at bounding box center [1397, 91] width 80 height 17
click at [1322, 18] on button "search Search" at bounding box center [1306, 18] width 103 height 25
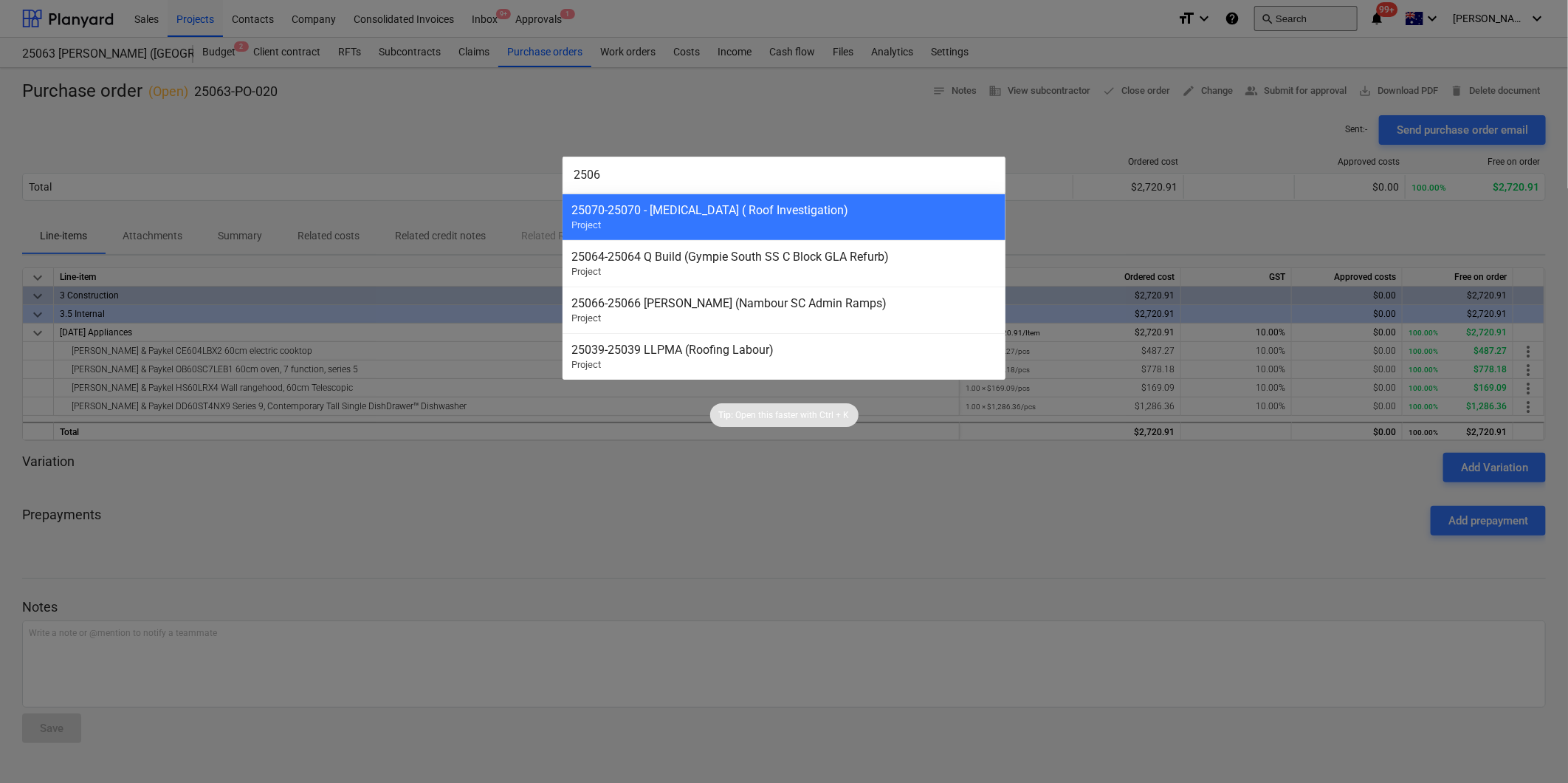
type input "25068"
